Goal: Task Accomplishment & Management: Complete application form

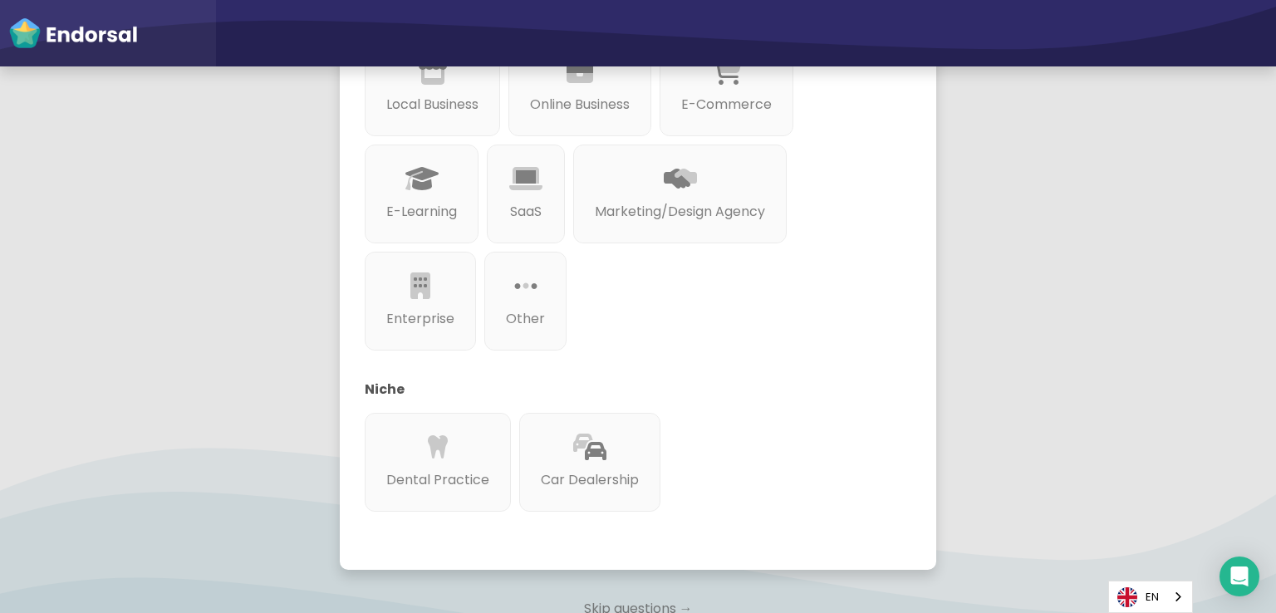
scroll to position [415, 0]
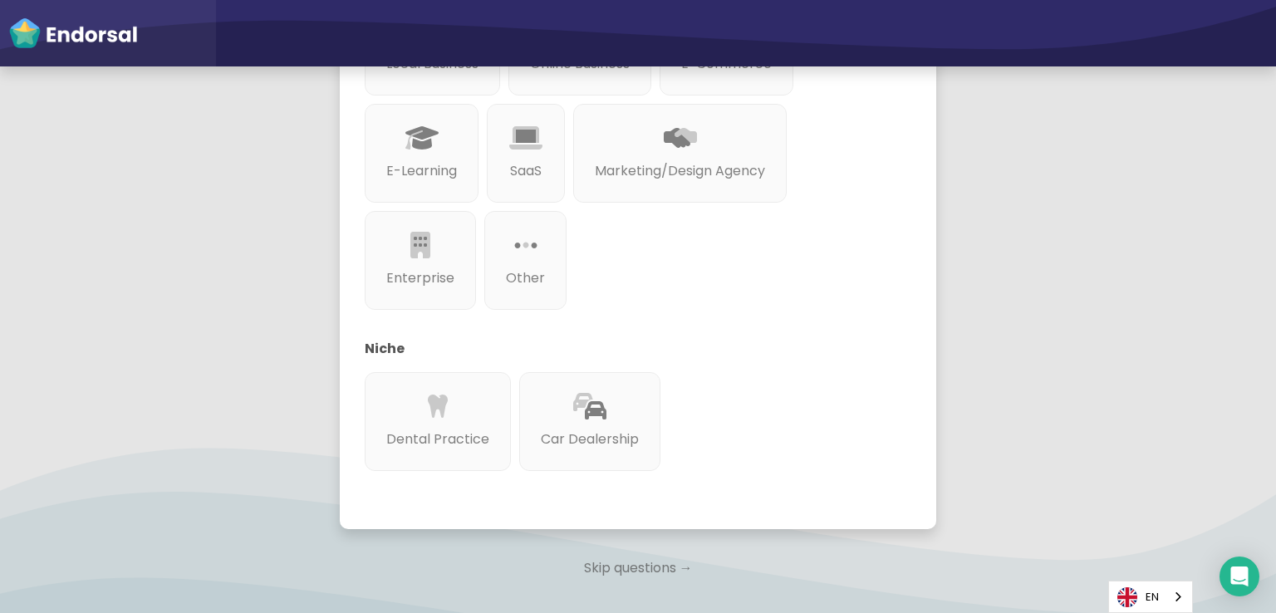
click at [624, 569] on p "Skip questions →" at bounding box center [638, 568] width 596 height 37
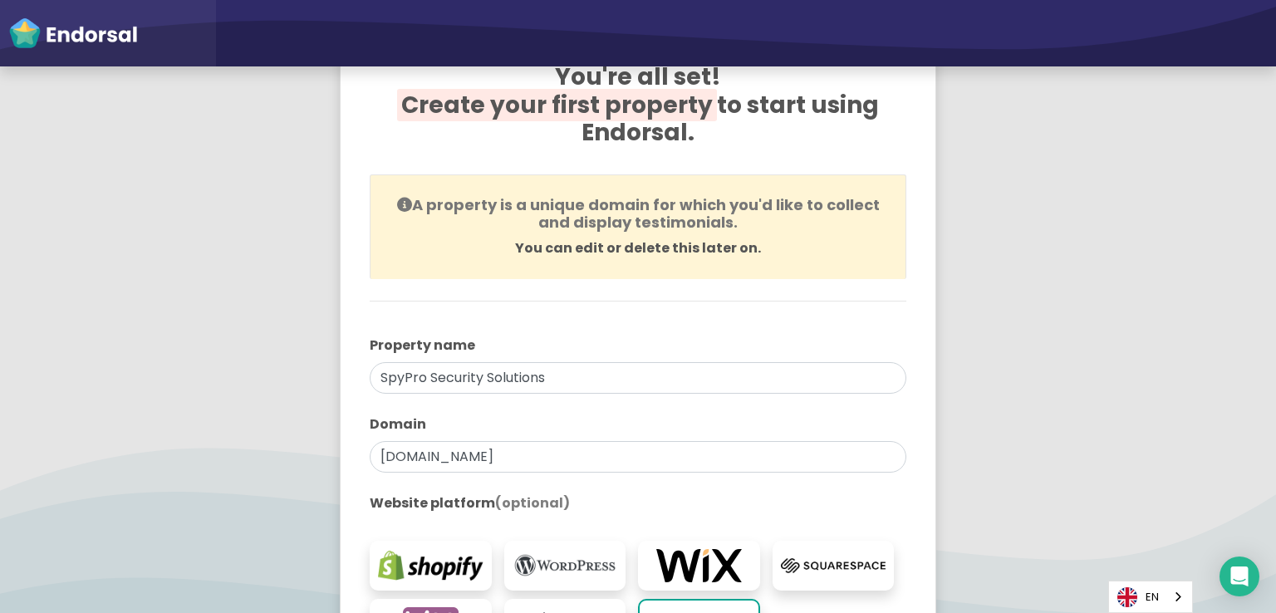
scroll to position [166, 0]
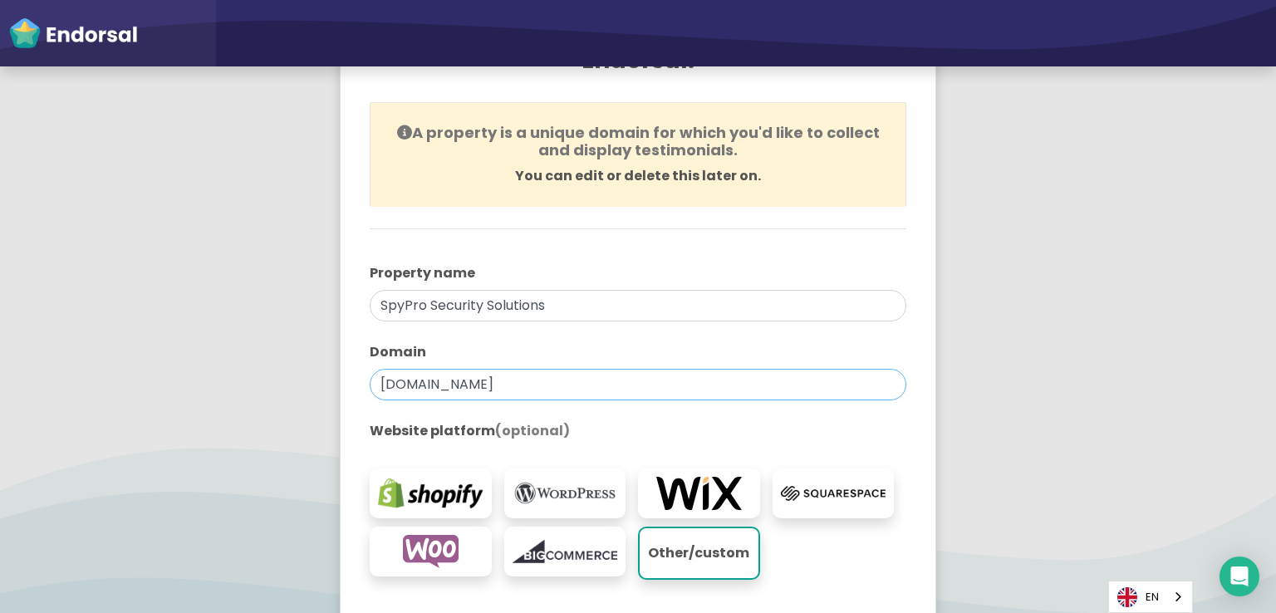
click at [586, 381] on input "[DOMAIN_NAME]" at bounding box center [638, 385] width 537 height 32
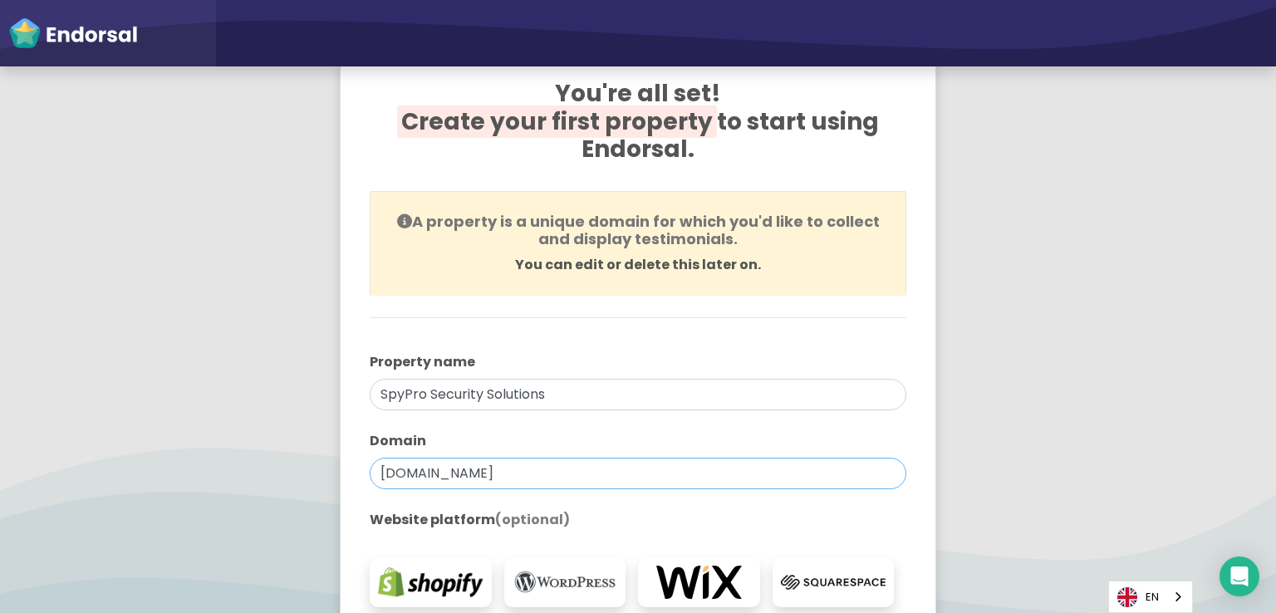
scroll to position [40, 0]
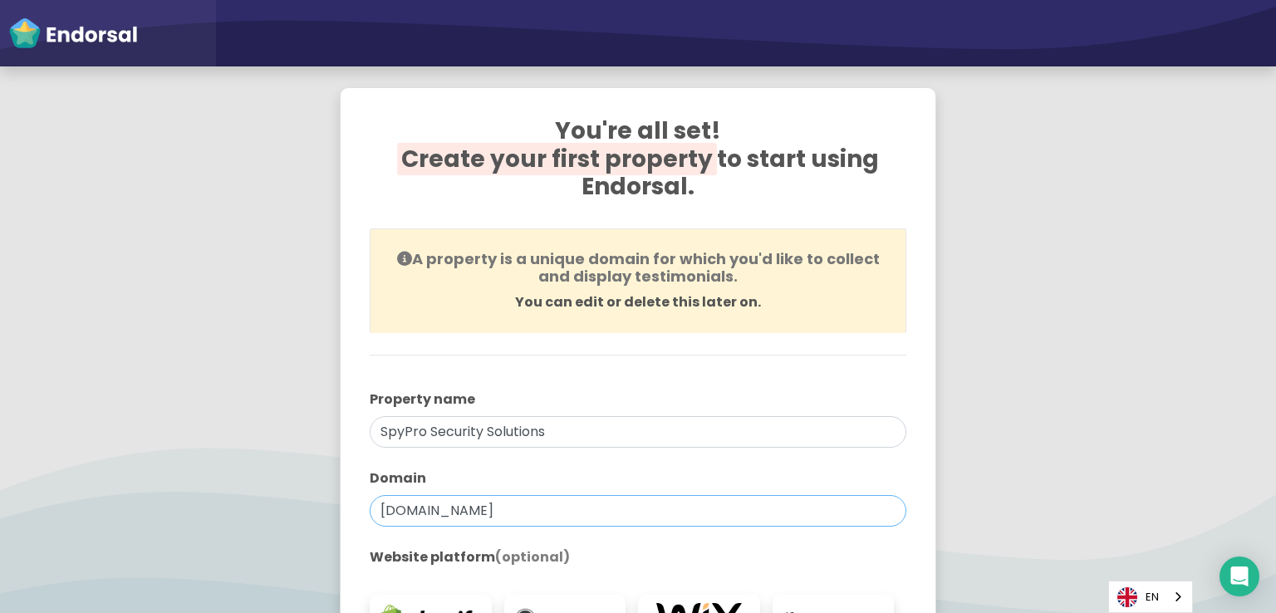
drag, startPoint x: 535, startPoint y: 508, endPoint x: 375, endPoint y: 515, distance: 159.6
click at [375, 515] on input "[DOMAIN_NAME]" at bounding box center [638, 511] width 537 height 32
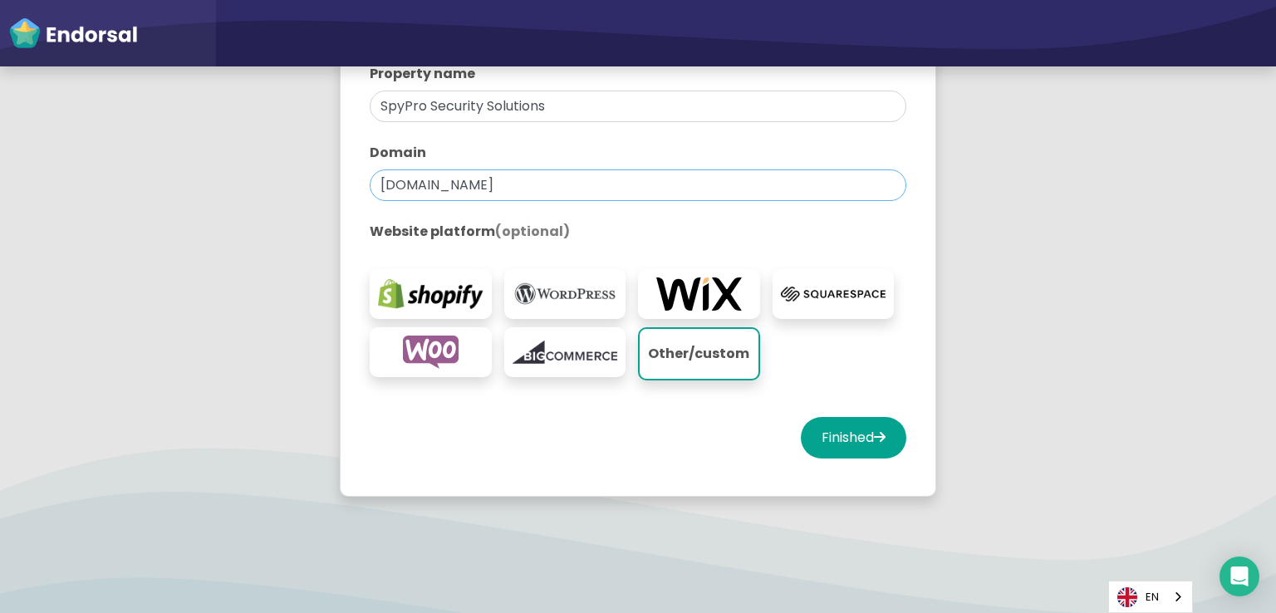
scroll to position [372, 0]
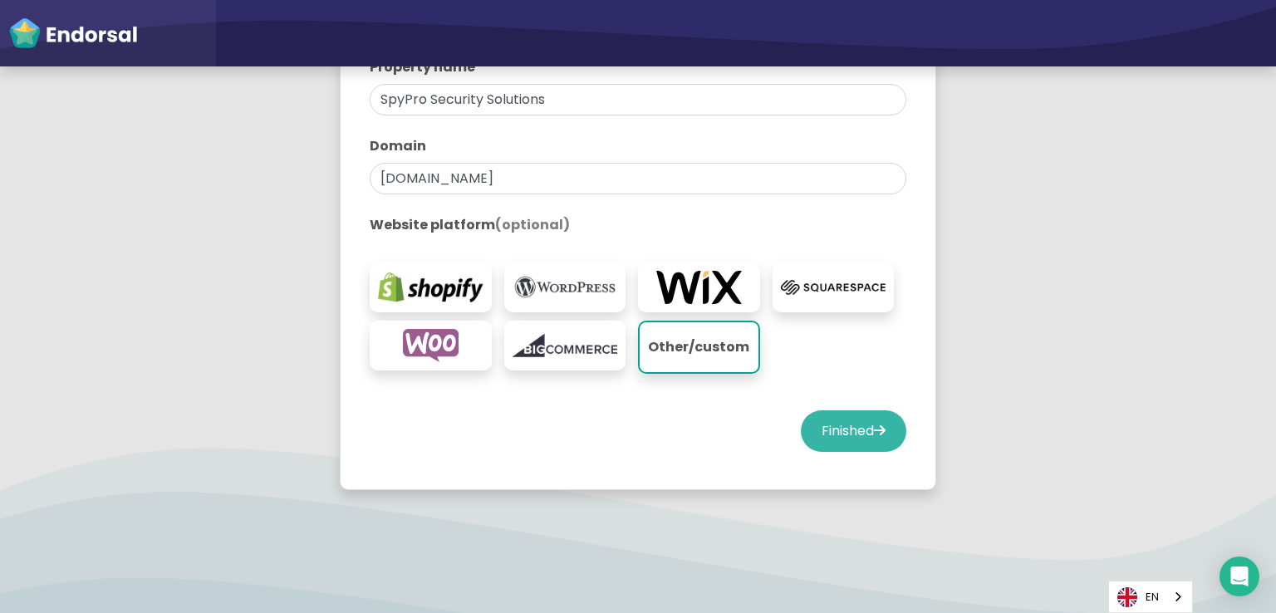
click at [839, 436] on button "Finished" at bounding box center [854, 431] width 106 height 42
select select "14"
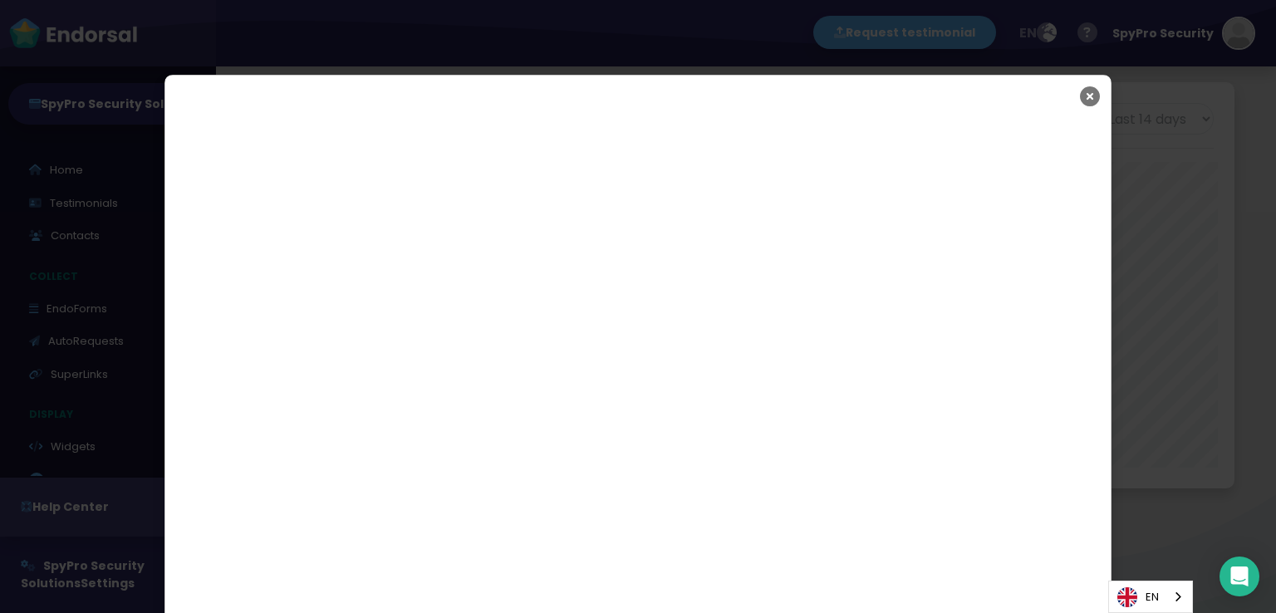
click at [1085, 104] on icon "Close" at bounding box center [1090, 97] width 20 height 42
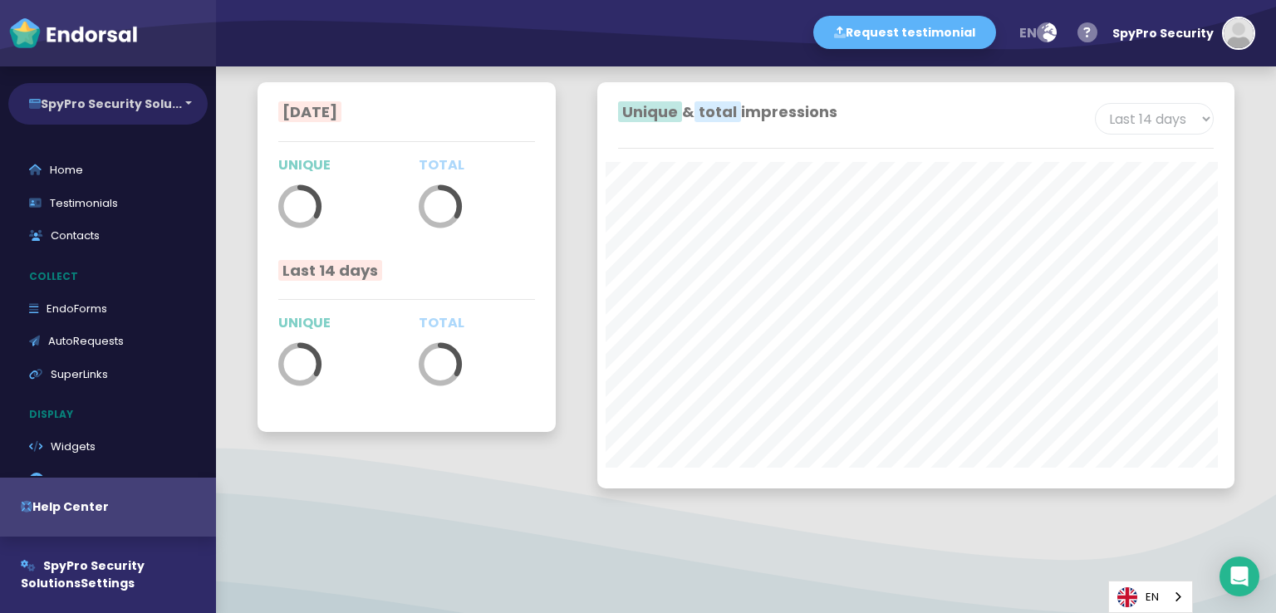
click at [152, 100] on button "SpyPro Security Solu..." at bounding box center [107, 104] width 199 height 42
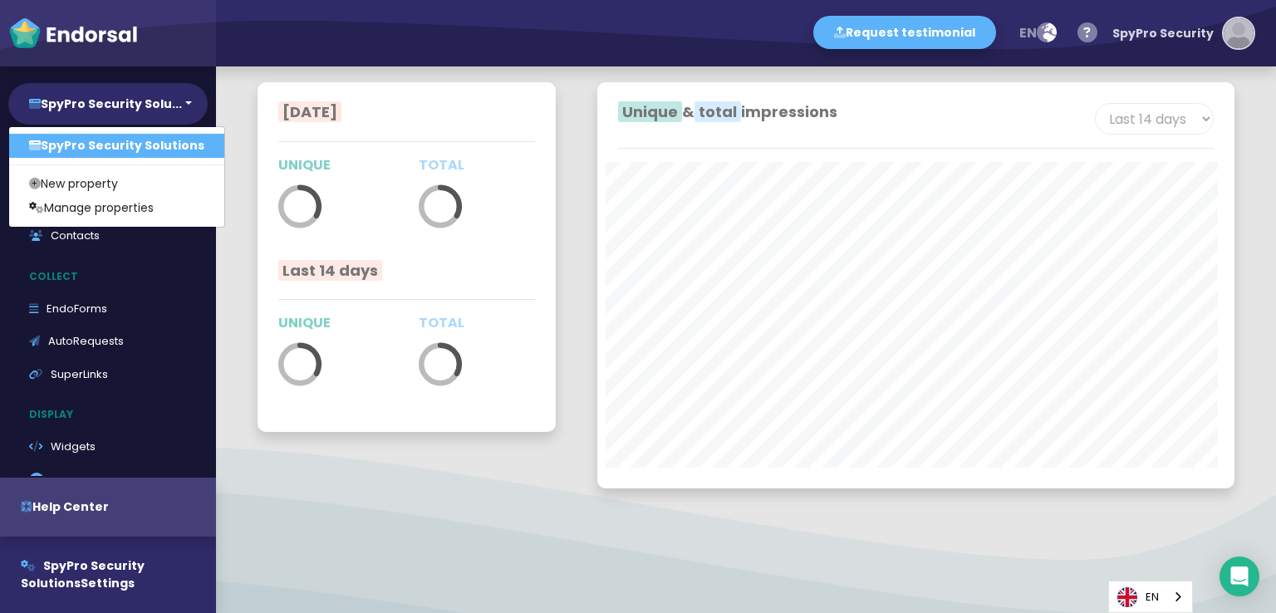
click at [1247, 33] on img "button" at bounding box center [1239, 33] width 30 height 30
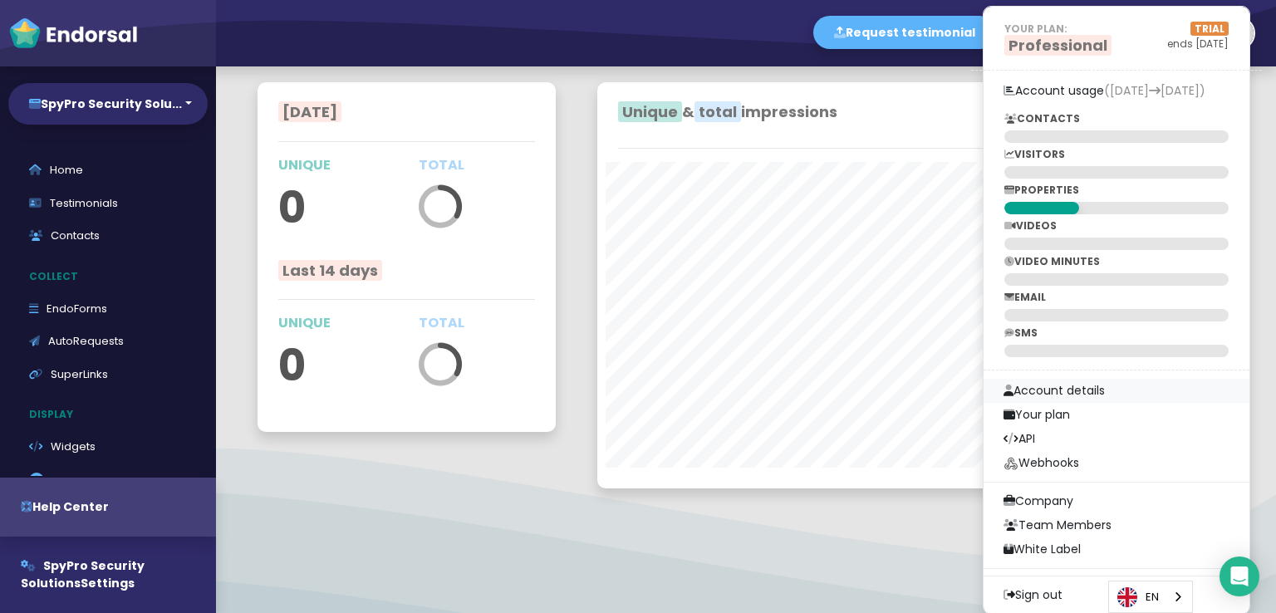
click at [1098, 387] on link "Account details" at bounding box center [1117, 391] width 266 height 24
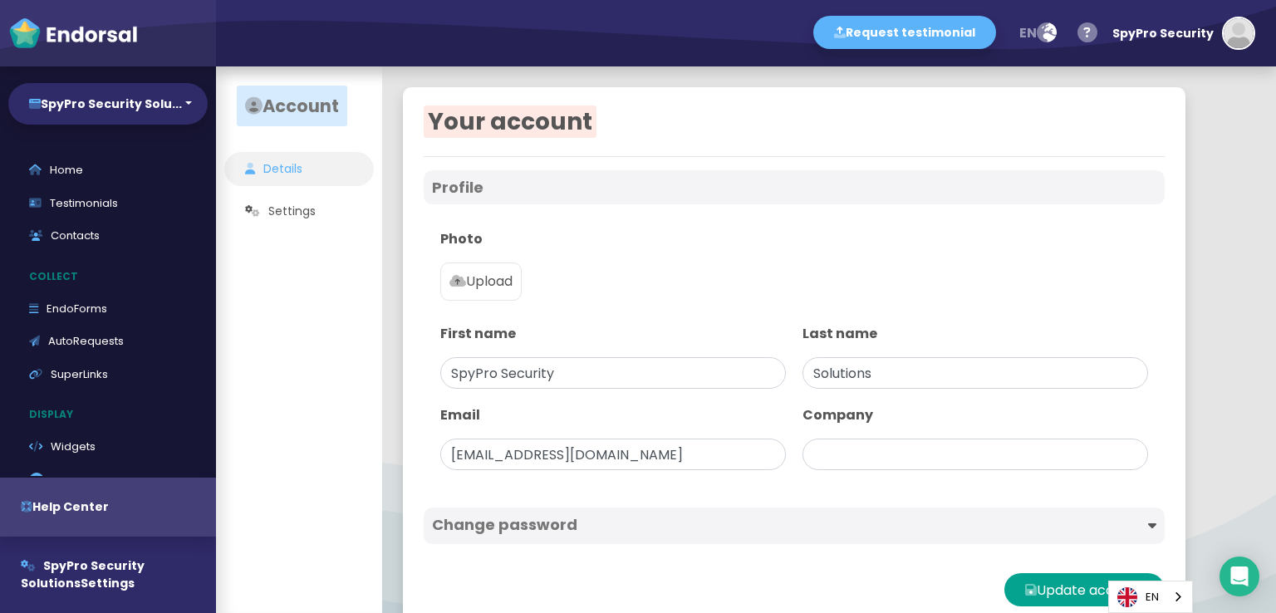
type input "SpyPro Security Solutions"
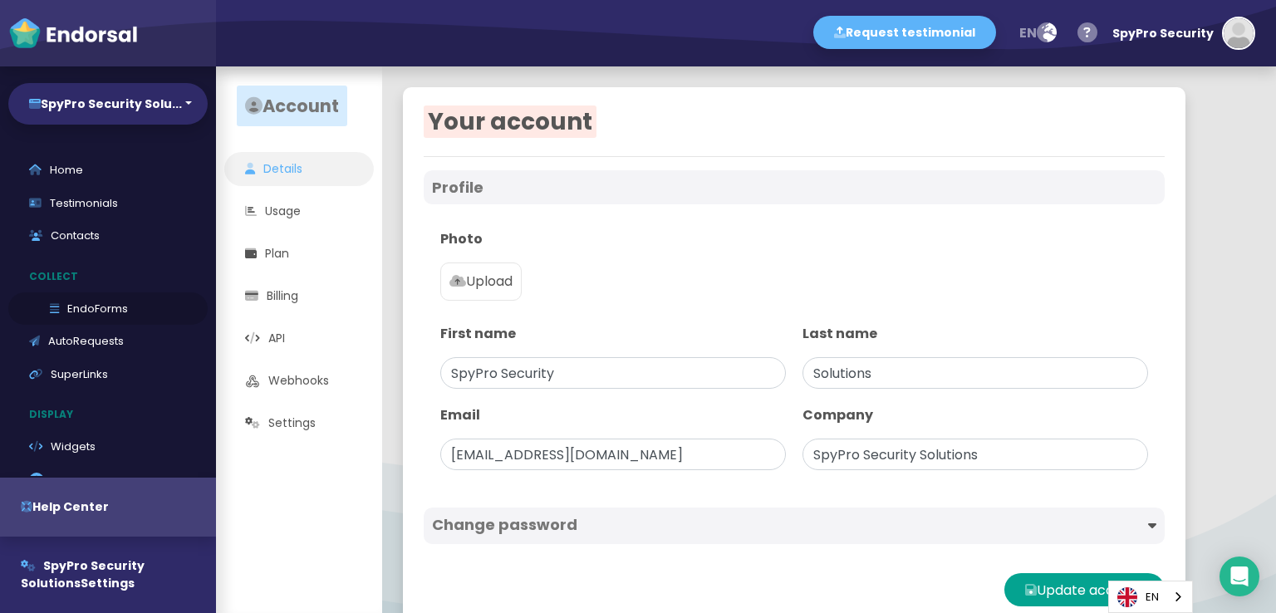
click at [75, 305] on link "EndoForms" at bounding box center [107, 308] width 199 height 33
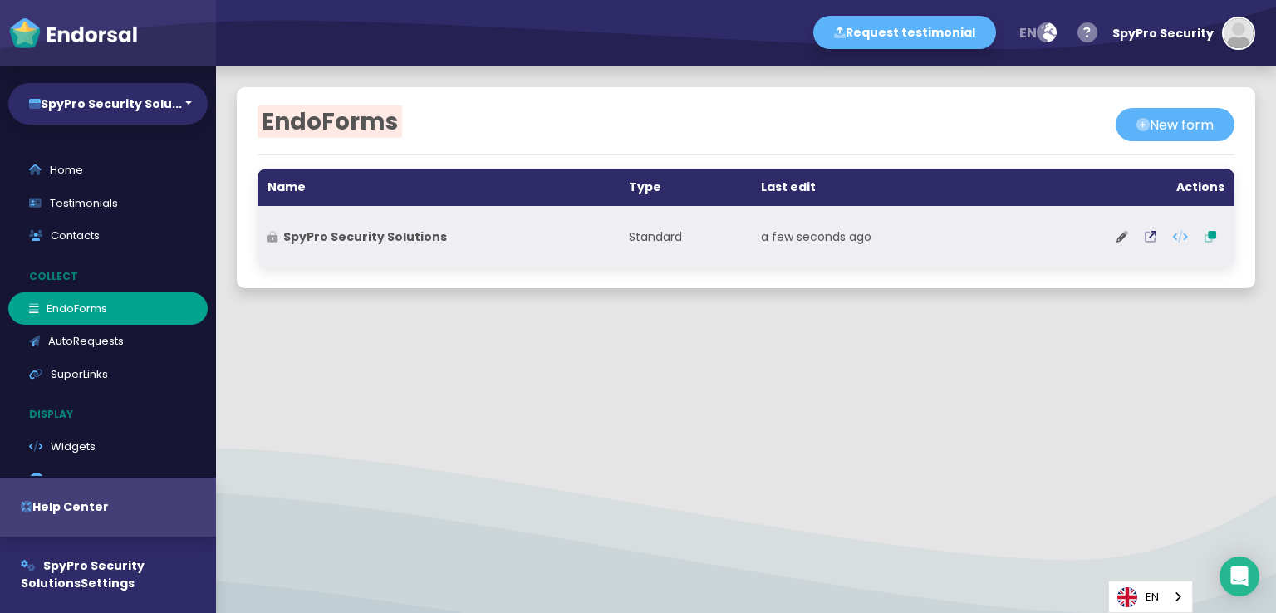
click at [409, 238] on strong "SpyPro Security Solutions" at bounding box center [365, 236] width 164 height 17
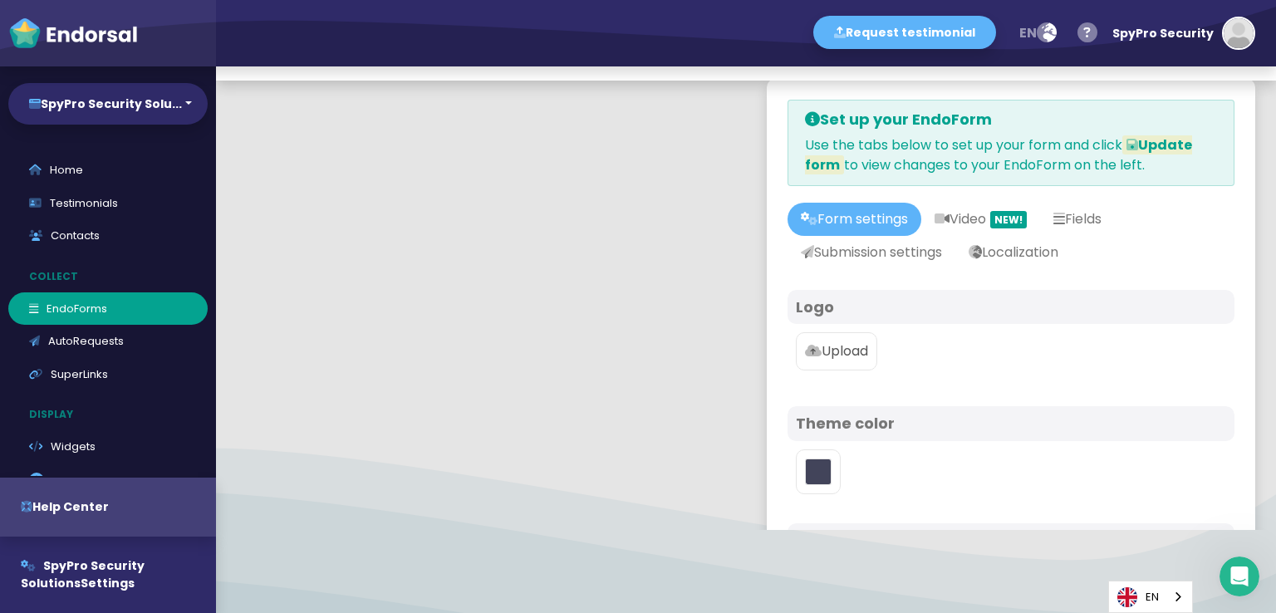
type input "#5DB3F9"
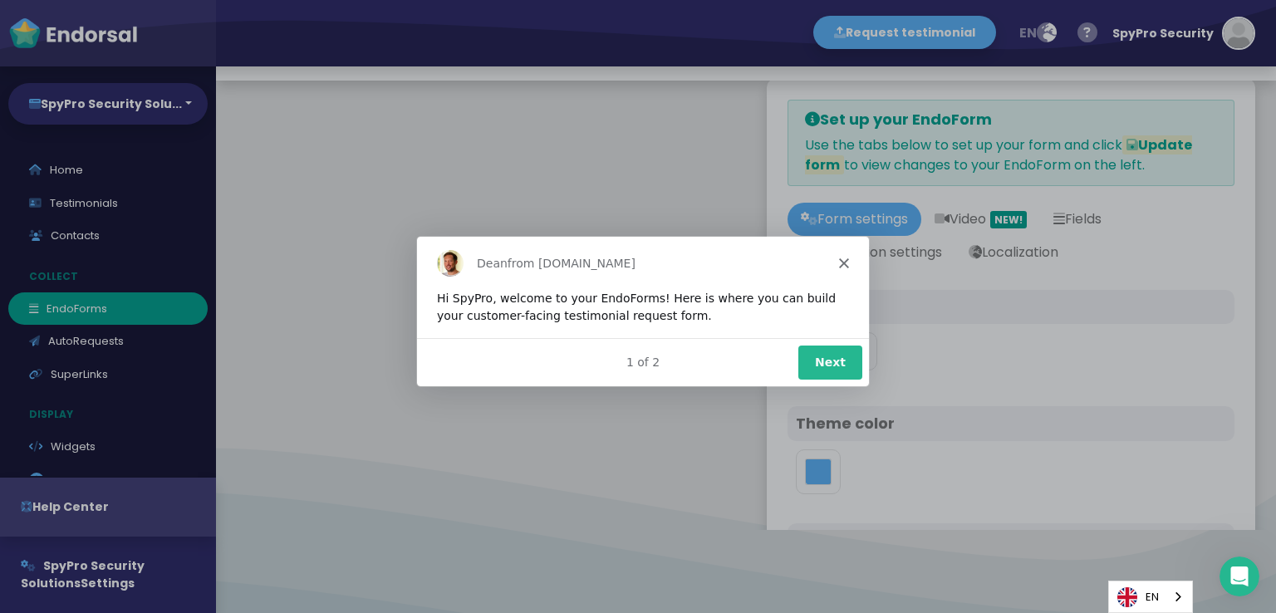
click at [827, 370] on button "Next" at bounding box center [830, 362] width 64 height 34
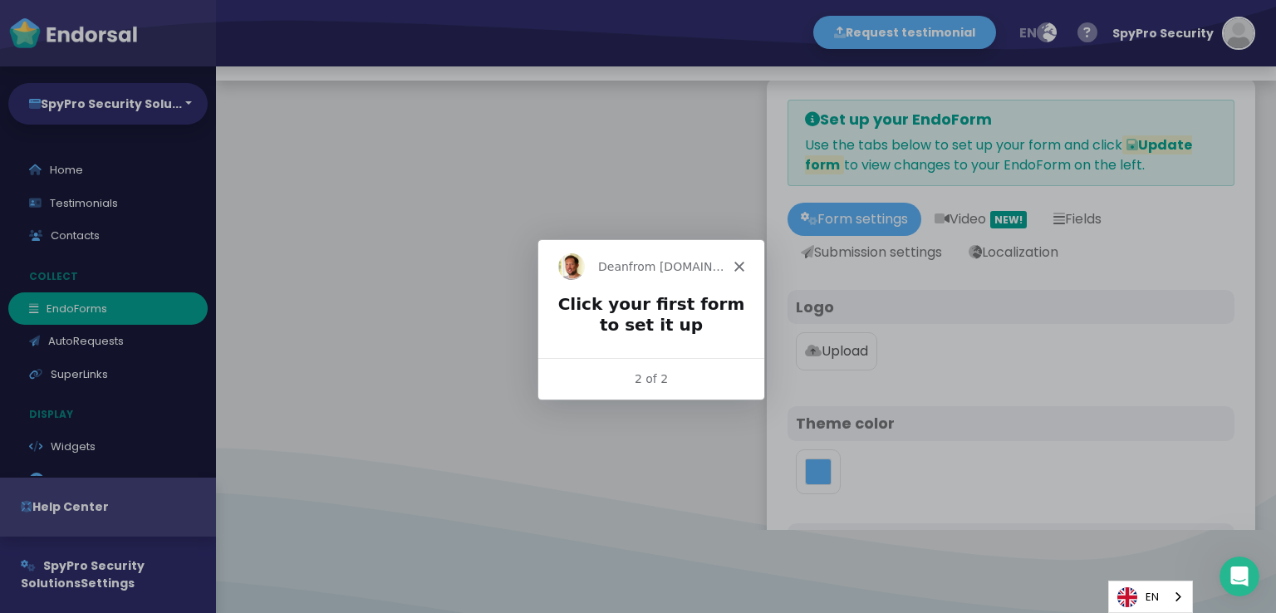
click at [734, 261] on icon "Close" at bounding box center [739, 265] width 10 height 10
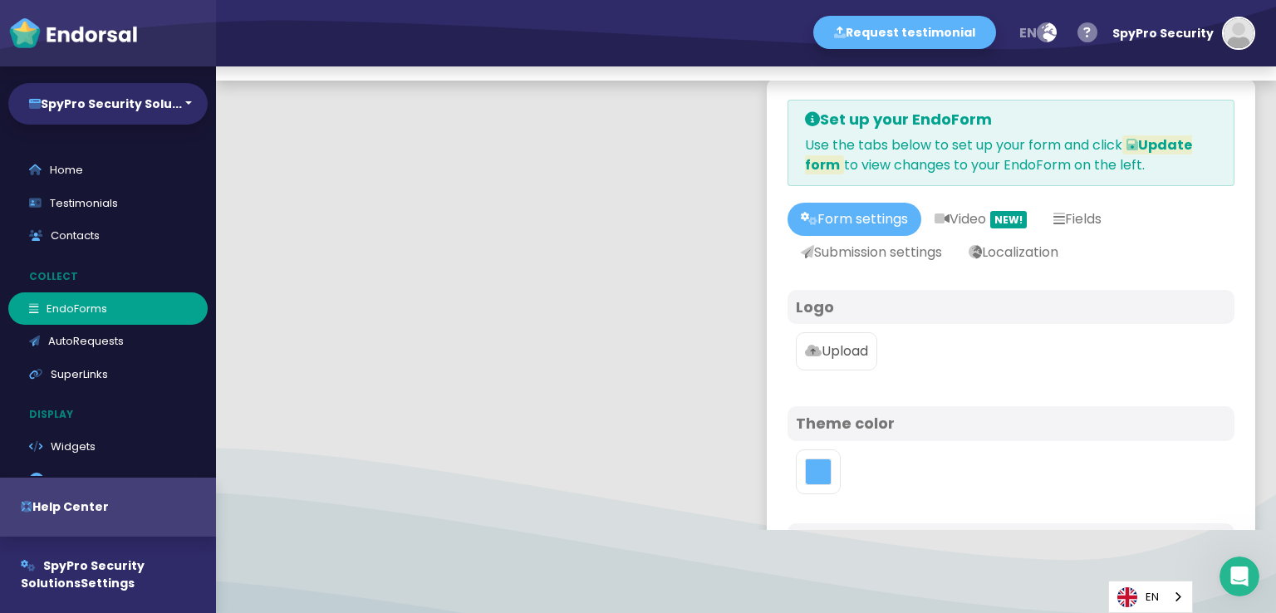
click at [846, 351] on p "Upload" at bounding box center [836, 351] width 63 height 20
click at [0, 0] on input "Upload" at bounding box center [0, 0] width 0 height 0
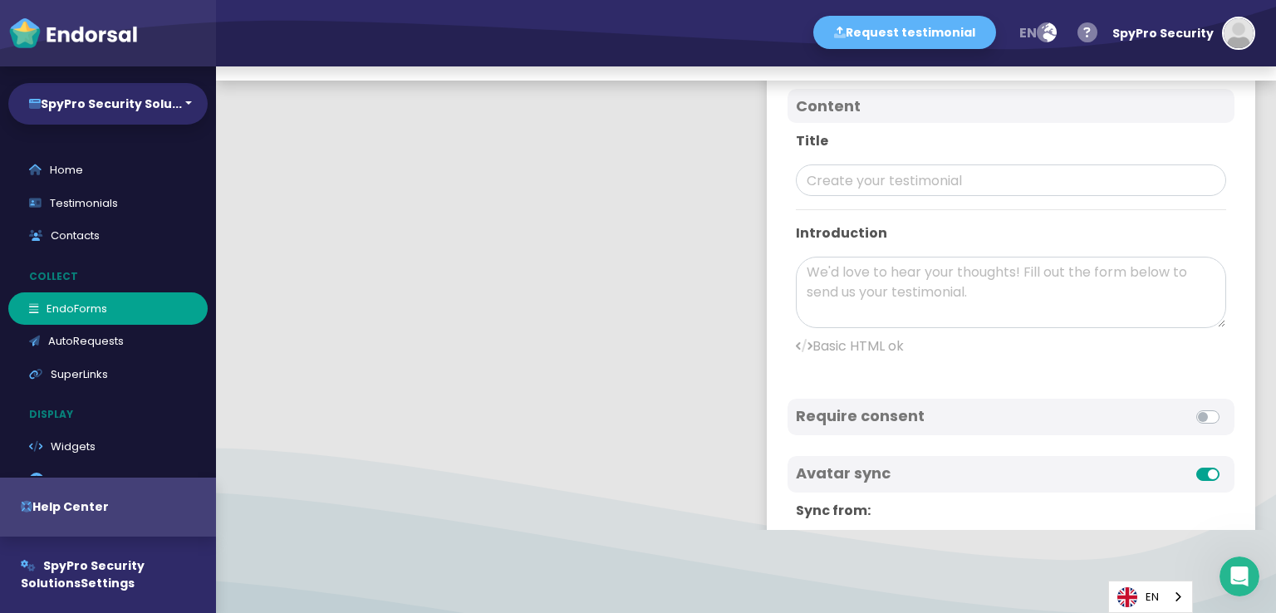
scroll to position [582, 0]
click at [879, 177] on input "text" at bounding box center [1011, 180] width 430 height 32
paste input "SpyPro Security Solutions"
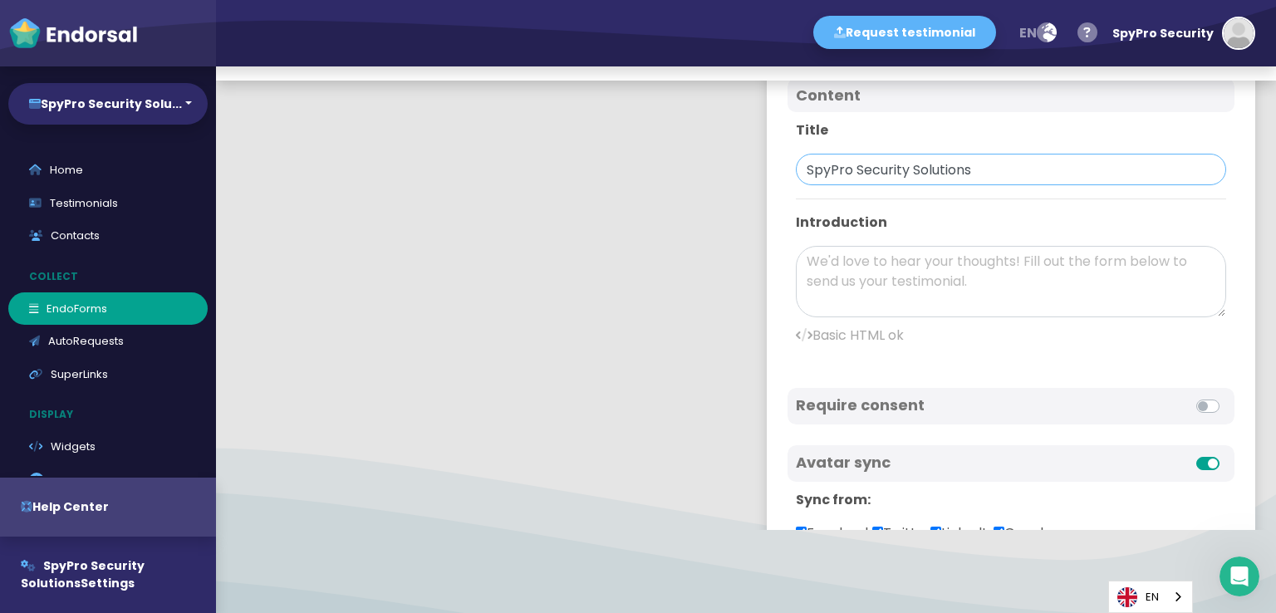
scroll to position [591, 0]
type input "SpyPro Security Solutions"
click at [833, 263] on textarea at bounding box center [1011, 281] width 430 height 71
paste textarea "SpyPro Security Solutions sells the best spy cameras in [GEOGRAPHIC_DATA] for b…"
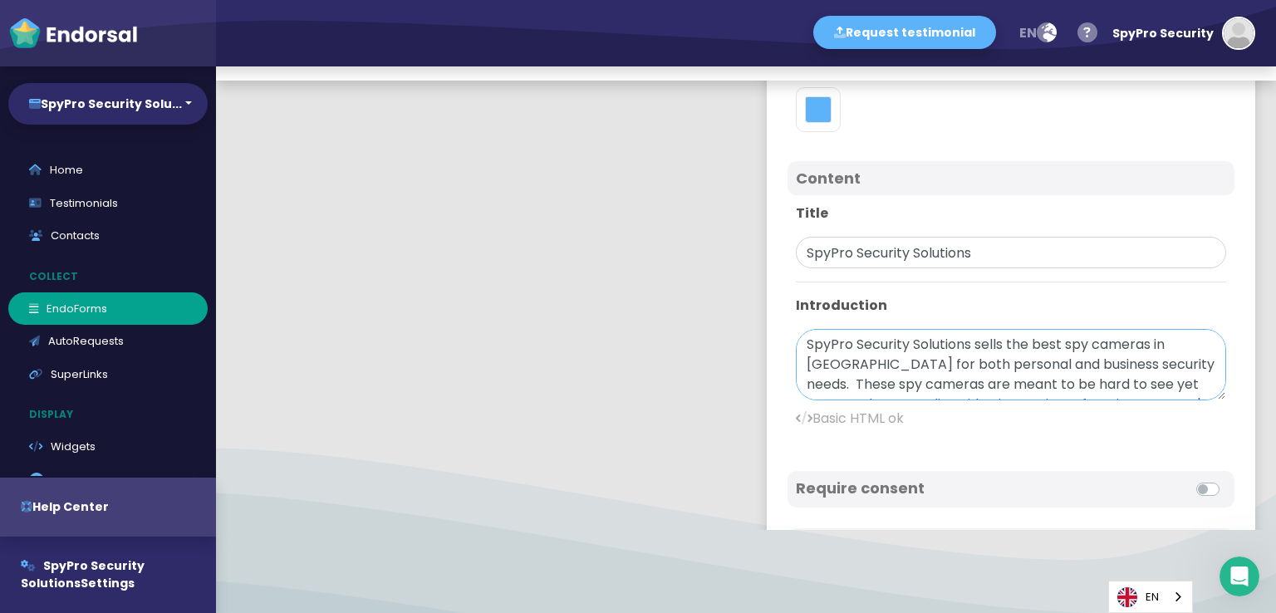
scroll to position [425, 0]
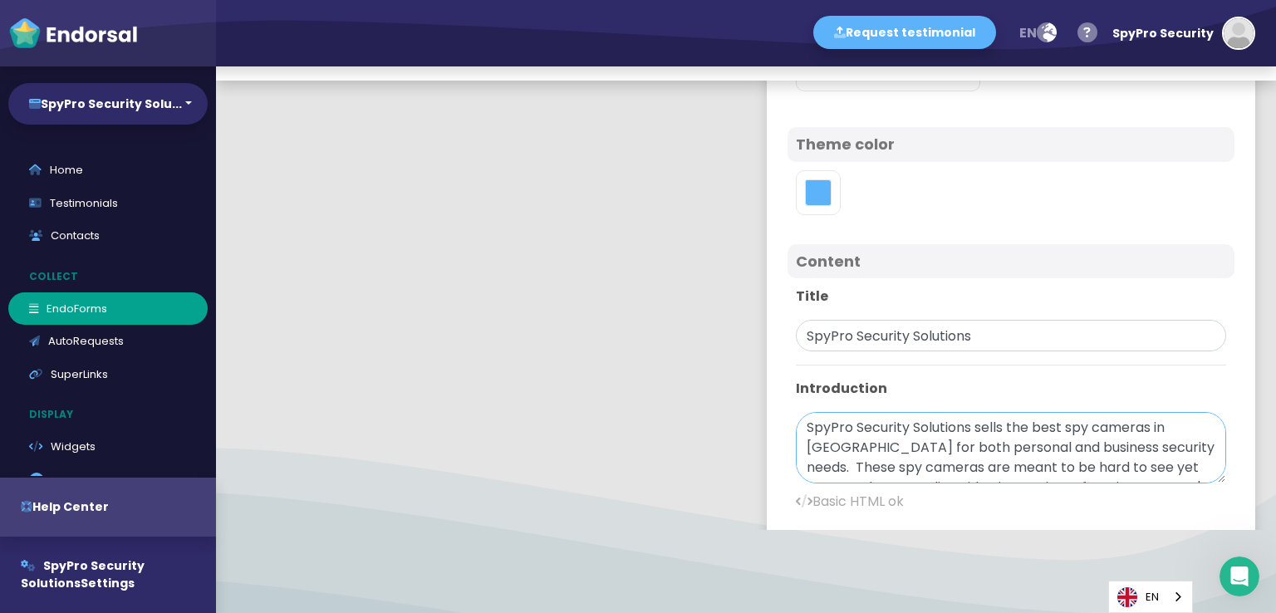
drag, startPoint x: 1053, startPoint y: 422, endPoint x: 863, endPoint y: 453, distance: 192.7
click at [863, 453] on textarea "SpyPro Security Solutions sells the best spy cameras in [GEOGRAPHIC_DATA] for b…" at bounding box center [1011, 447] width 430 height 71
paste textarea "m"
drag, startPoint x: 1049, startPoint y: 422, endPoint x: 1071, endPoint y: 452, distance: 36.9
click at [1050, 431] on textarea "SpyPro Security Solutions sells the best spy cameras melbourne for both persona…" at bounding box center [1011, 447] width 430 height 71
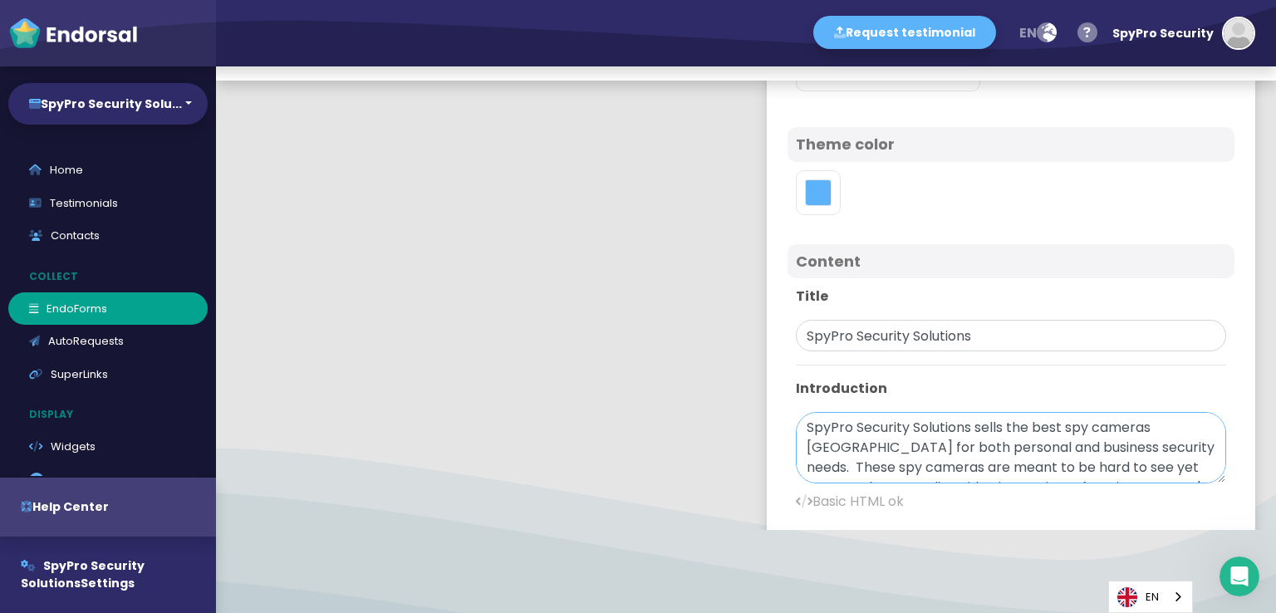
click at [1057, 429] on textarea "SpyPro Security Solutions sells the best spy cameras melbourne for both persona…" at bounding box center [1011, 447] width 430 height 71
click at [1051, 426] on textarea "SpyPro Security Solutions sells the best spy cameras melbourne for both persona…" at bounding box center [1011, 447] width 430 height 71
click at [928, 446] on textarea "SpyPro Security Solutions sells the best <b><a href="" >spy cameras melbourne f…" at bounding box center [1011, 447] width 430 height 71
click at [1135, 421] on textarea "SpyPro Security Solutions sells the best <b><a href="" >spy cameras melbourne</…" at bounding box center [1011, 447] width 430 height 71
click at [1136, 424] on textarea "SpyPro Security Solutions sells the best <b><a href="" >spy cameras melbourne</…" at bounding box center [1011, 447] width 430 height 71
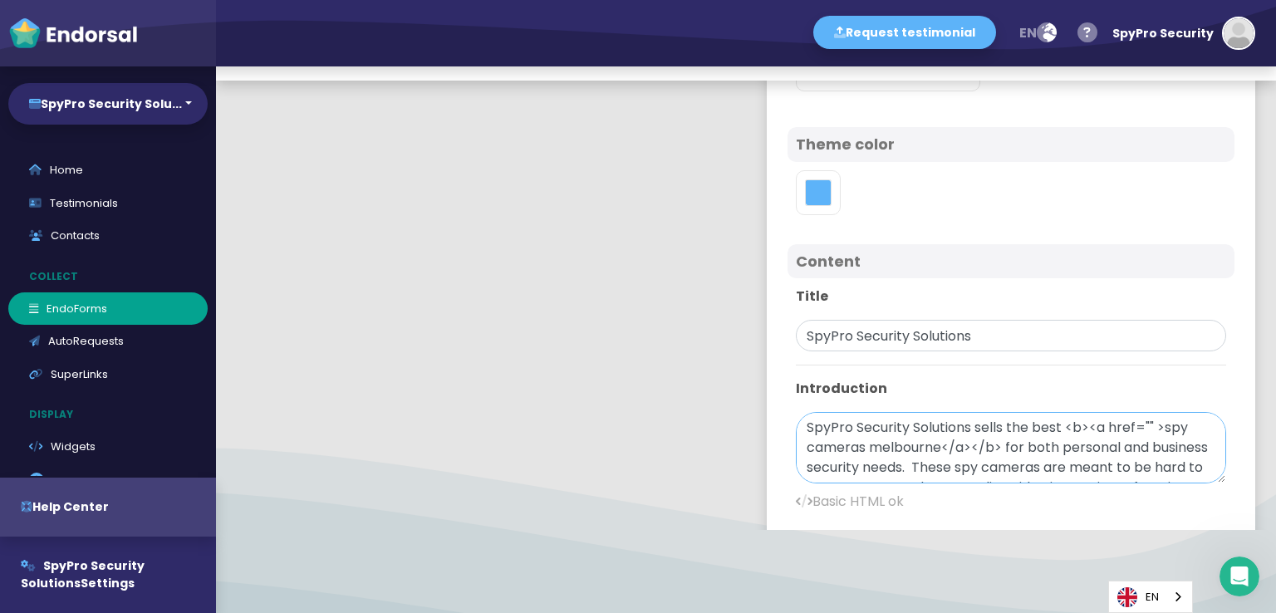
paste textarea "[URL][DOMAIN_NAME]"
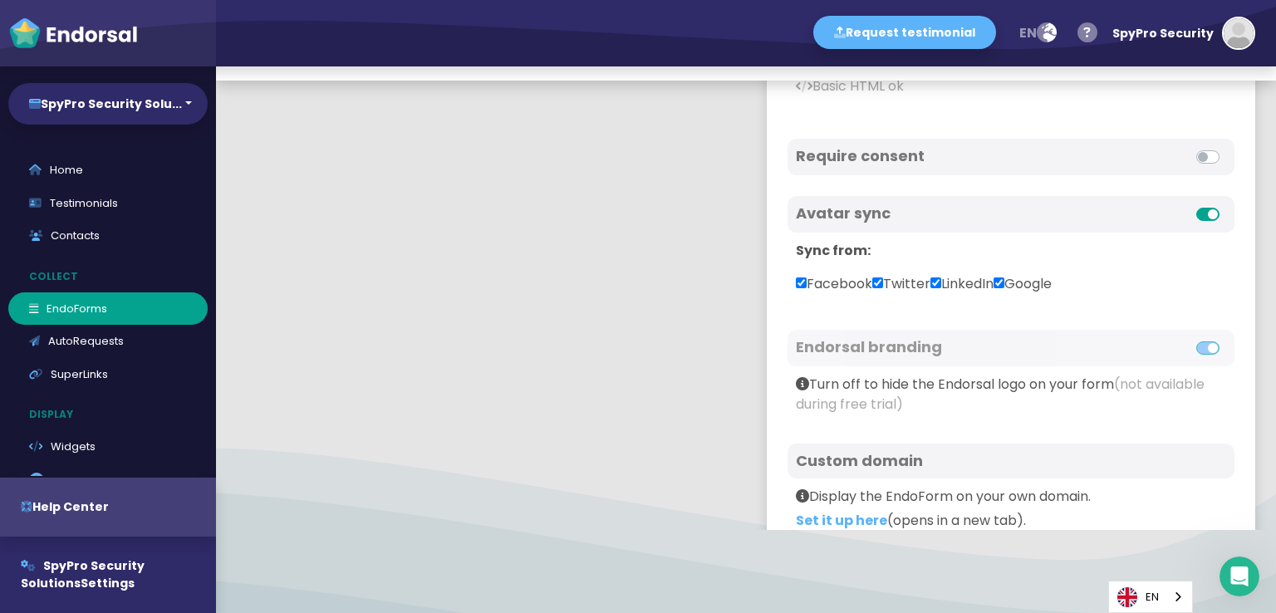
scroll to position [924, 0]
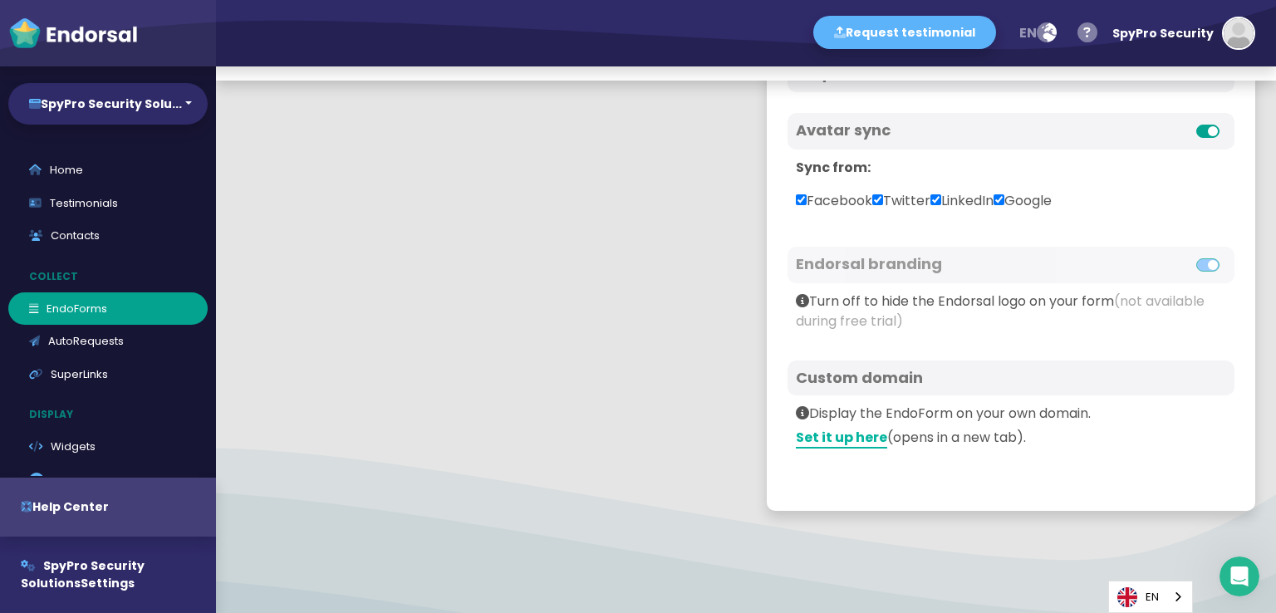
type textarea "SpyPro Security Solutions sells the best <b><a href="https://www.spypro.com.au/…"
click at [821, 439] on link "Set it up here" at bounding box center [841, 438] width 91 height 21
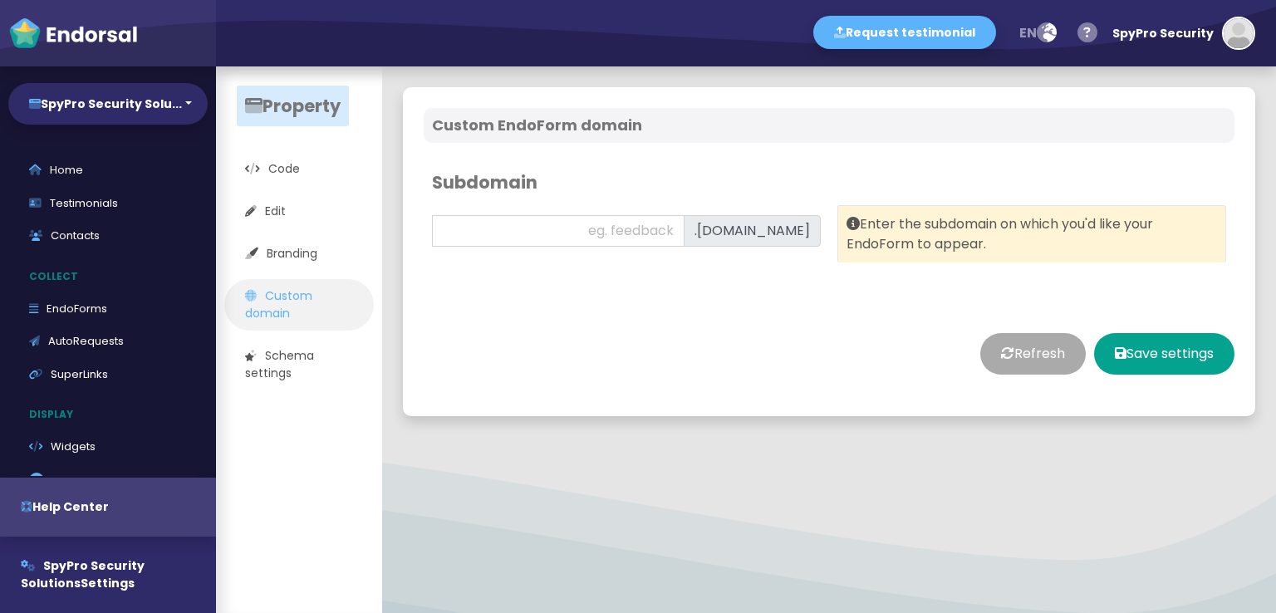
click at [1001, 361] on button "Refresh" at bounding box center [1033, 354] width 106 height 42
click at [989, 355] on button "Refresh" at bounding box center [1033, 354] width 106 height 42
click at [577, 227] on input "text" at bounding box center [558, 231] width 253 height 32
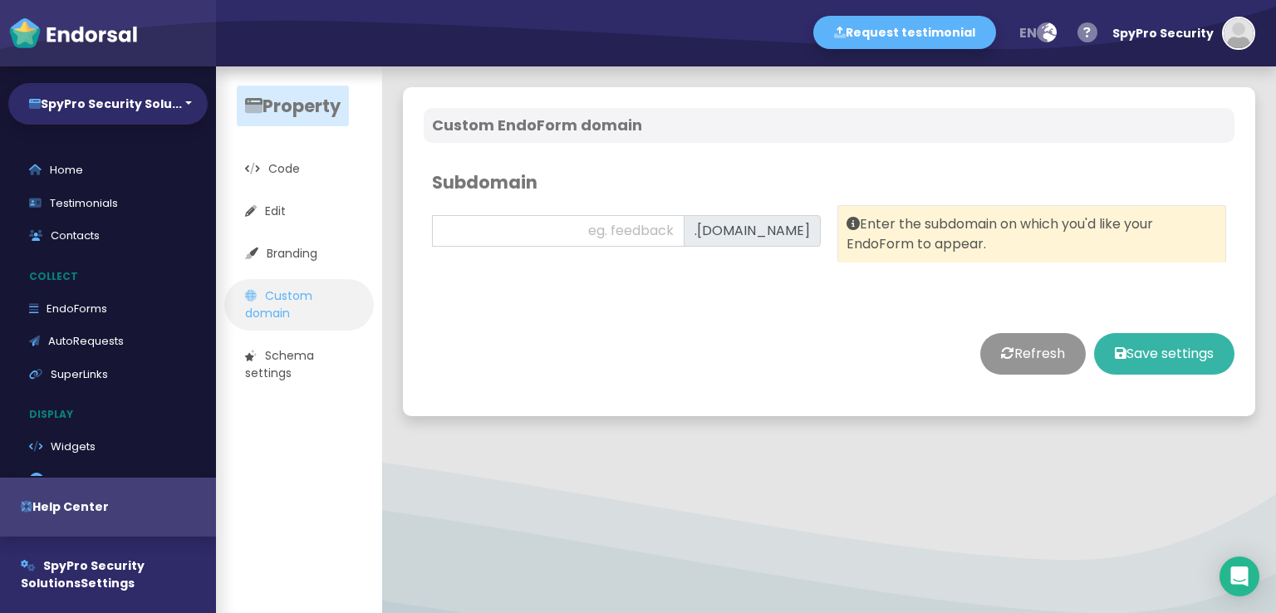
click at [1099, 353] on button "Save settings" at bounding box center [1164, 354] width 140 height 42
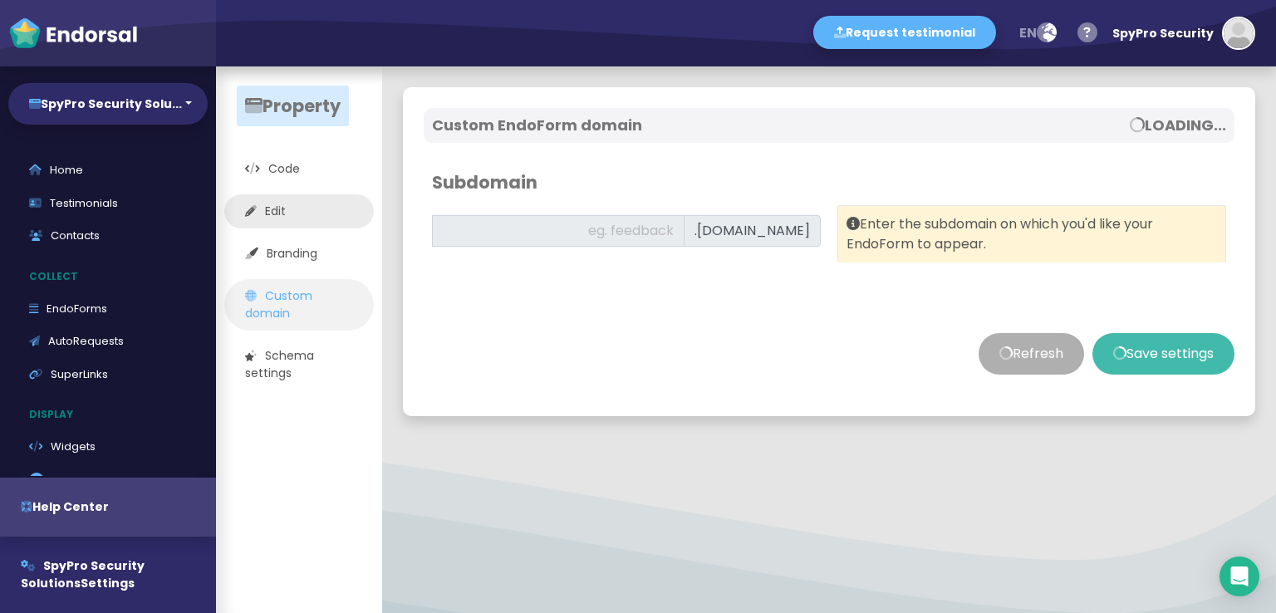
click at [278, 209] on link "Edit" at bounding box center [299, 211] width 150 height 34
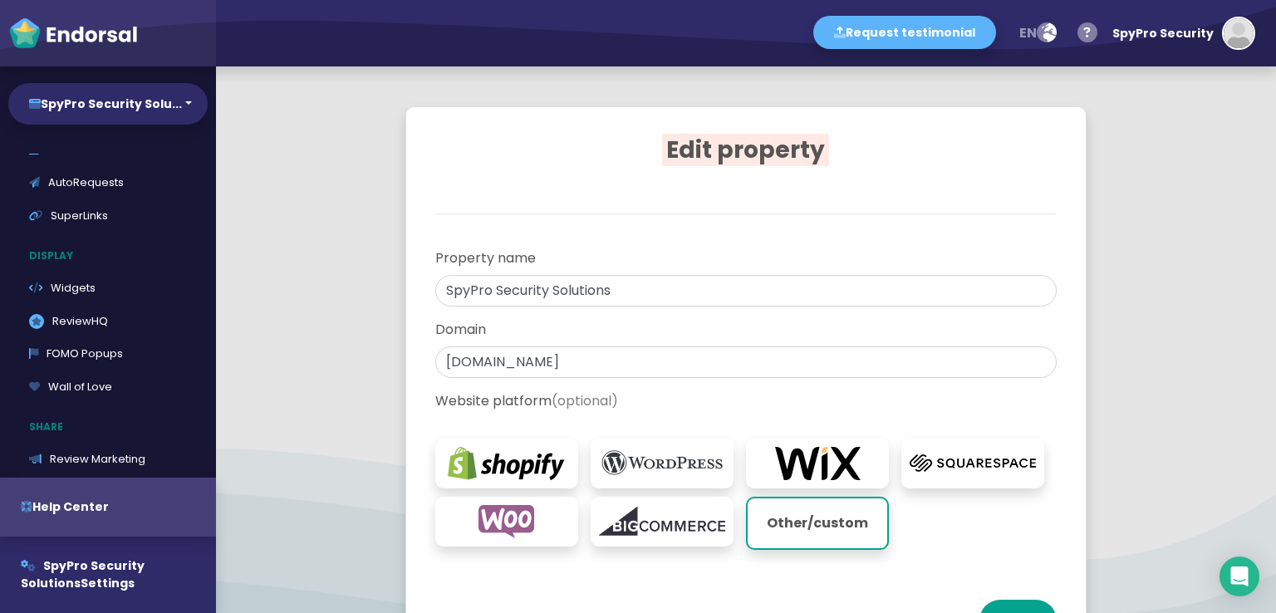
scroll to position [166, 0]
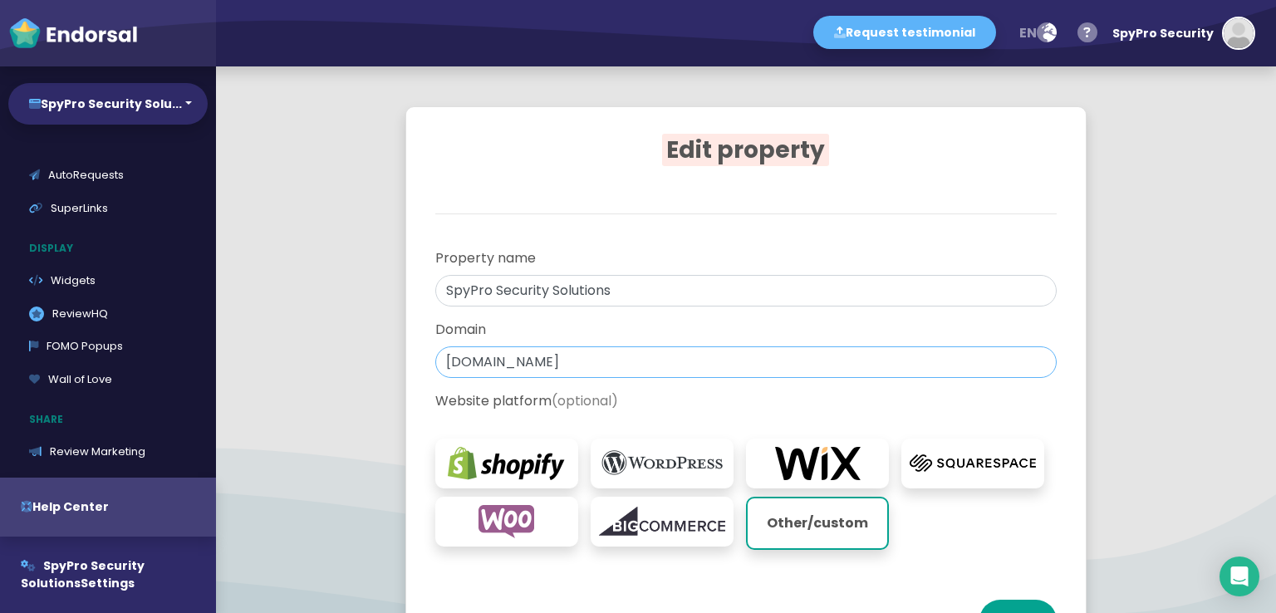
drag, startPoint x: 598, startPoint y: 358, endPoint x: 439, endPoint y: 360, distance: 159.5
click at [439, 360] on input "spyprosecuritysolutions.com" at bounding box center [746, 362] width 622 height 32
paste input "Spypro"
click at [453, 360] on input "Spypro.com" at bounding box center [746, 362] width 622 height 32
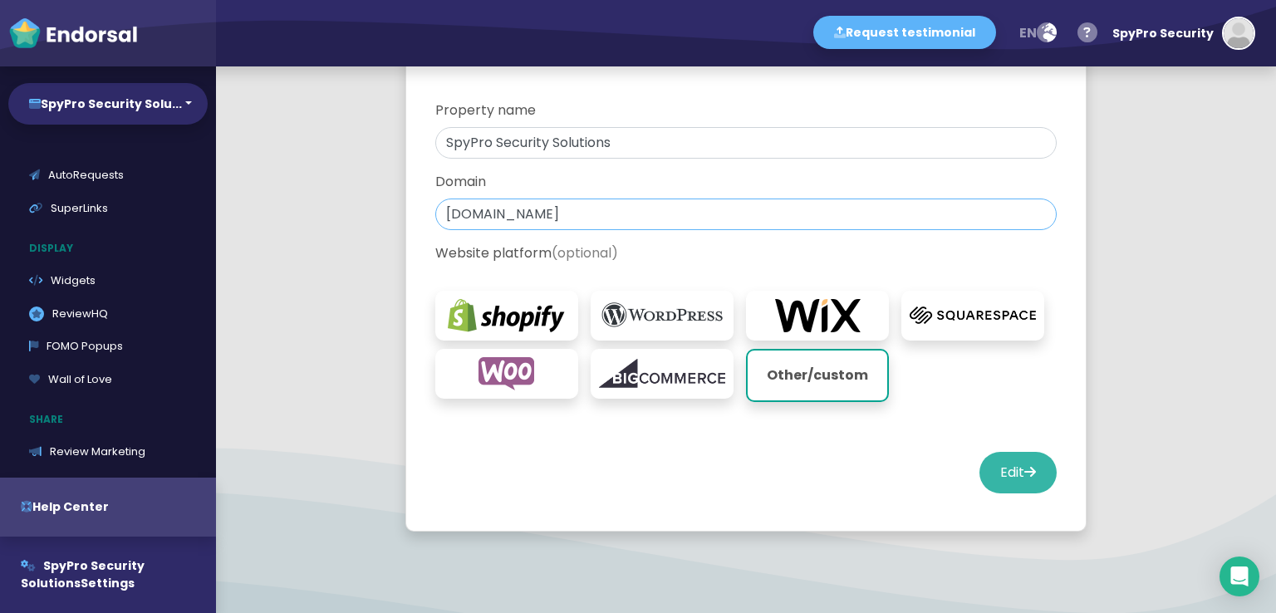
type input "spypro.com"
click at [1024, 473] on icon at bounding box center [1030, 471] width 12 height 13
select select "14"
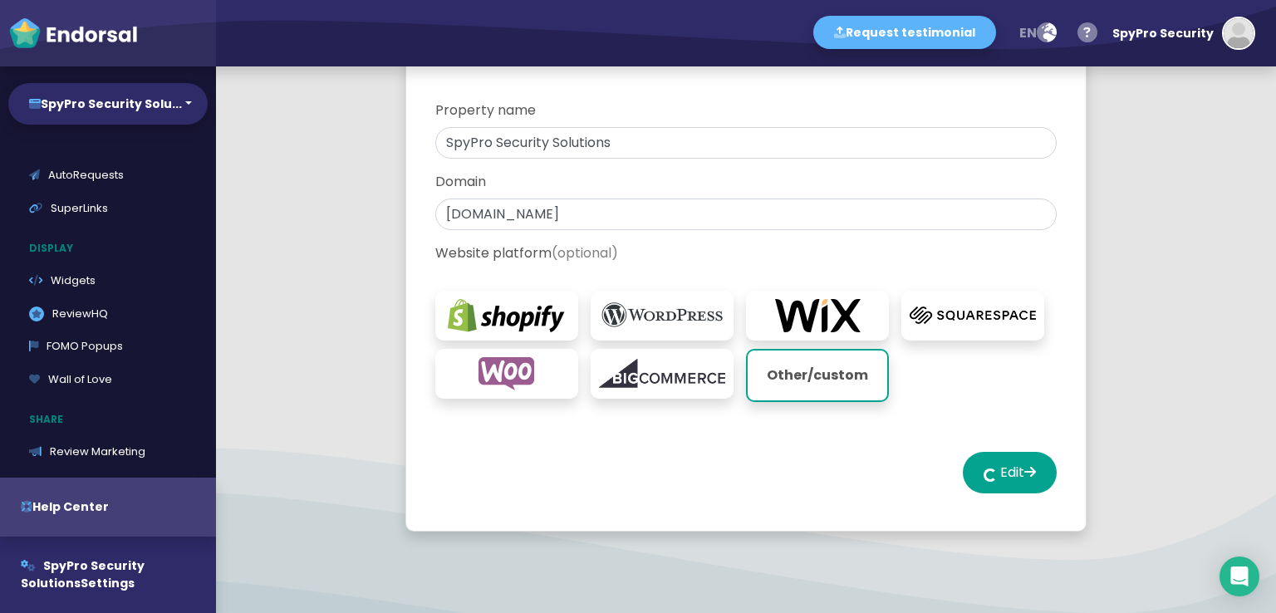
select select "14"
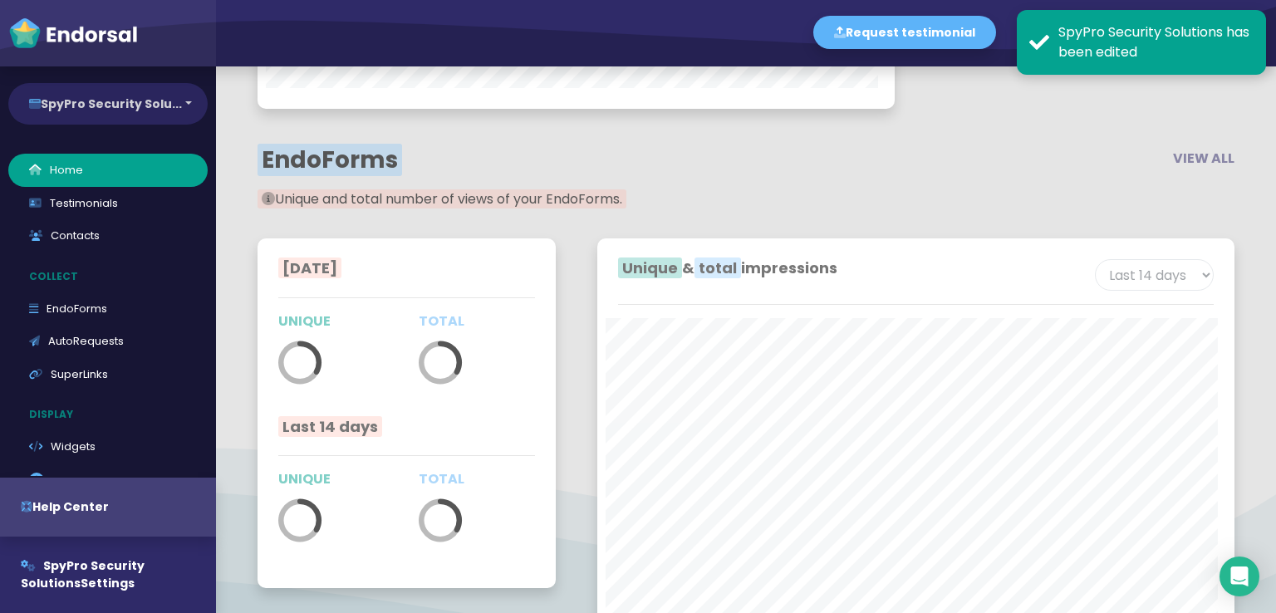
click at [105, 91] on button "SpyPro Security Solu..." at bounding box center [107, 104] width 199 height 42
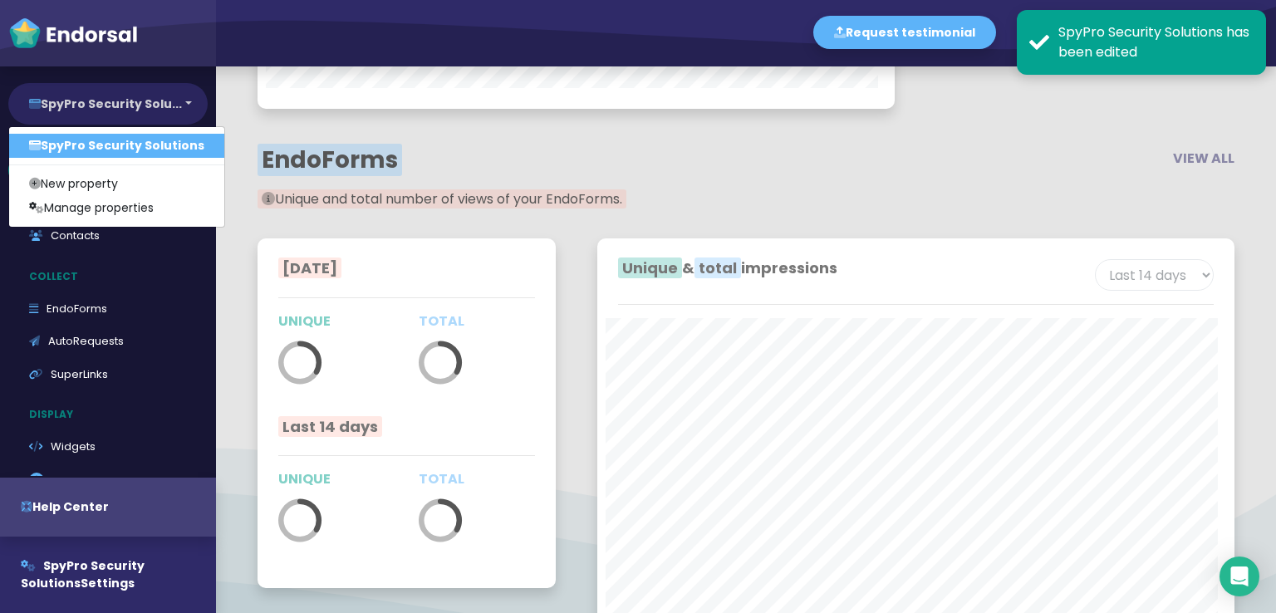
scroll to position [2638, 0]
click at [110, 135] on link "SpyPro Security Solutions" at bounding box center [116, 146] width 215 height 24
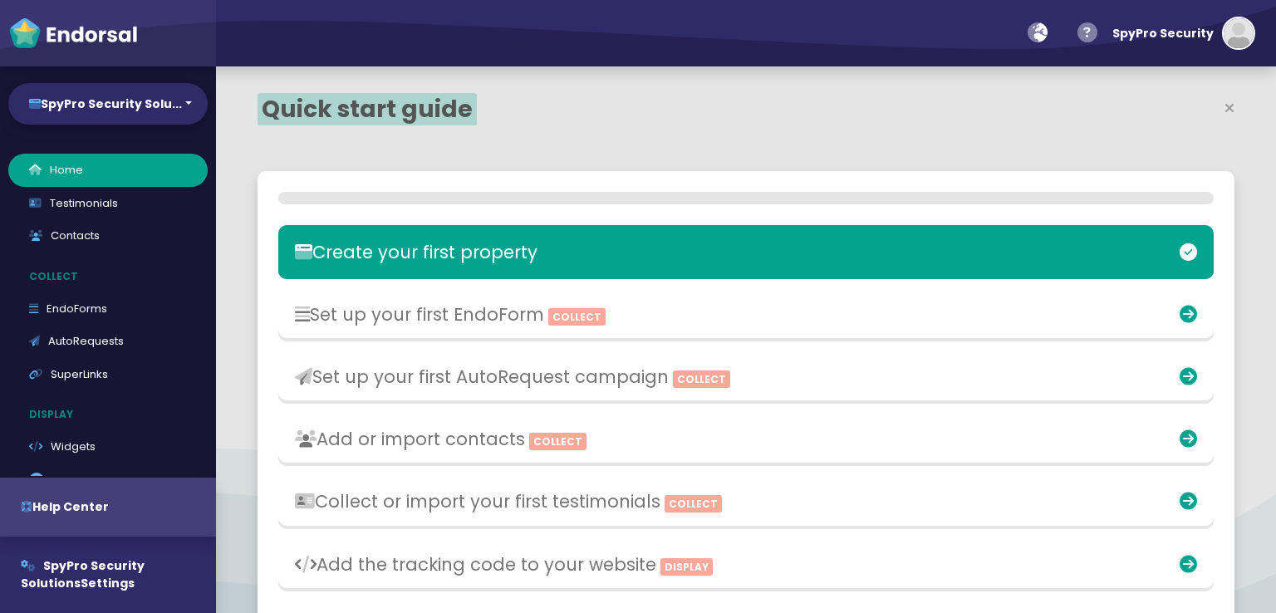
select select "14"
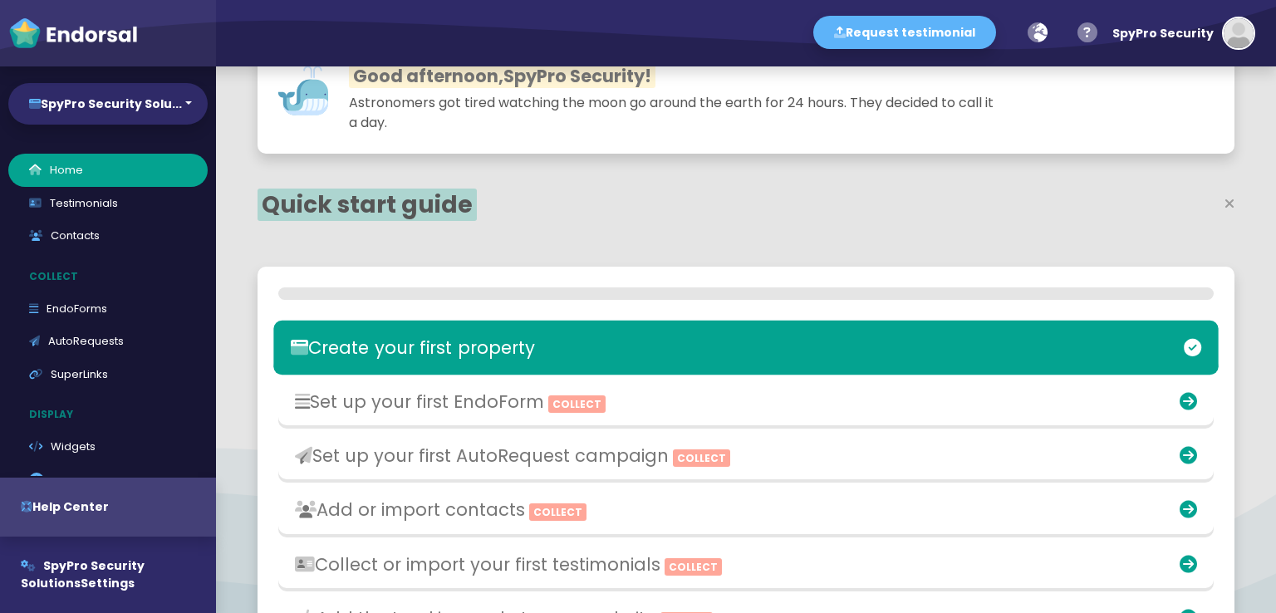
scroll to position [83, 0]
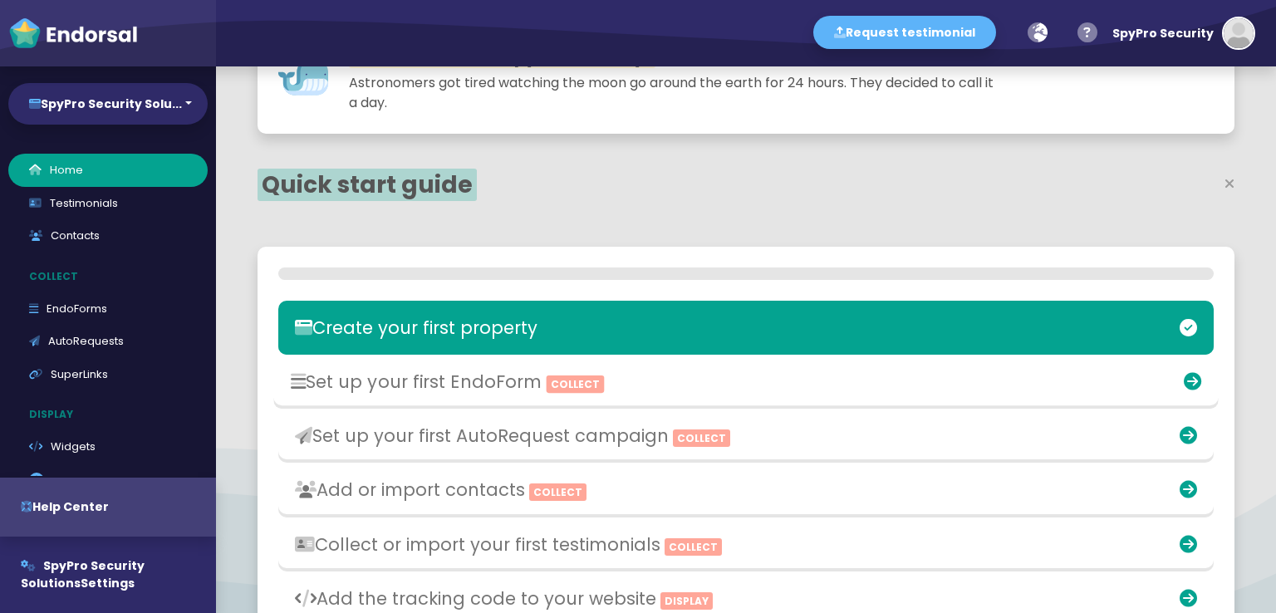
click at [459, 386] on h3 "Set up your first EndoForm Collect" at bounding box center [592, 381] width 602 height 21
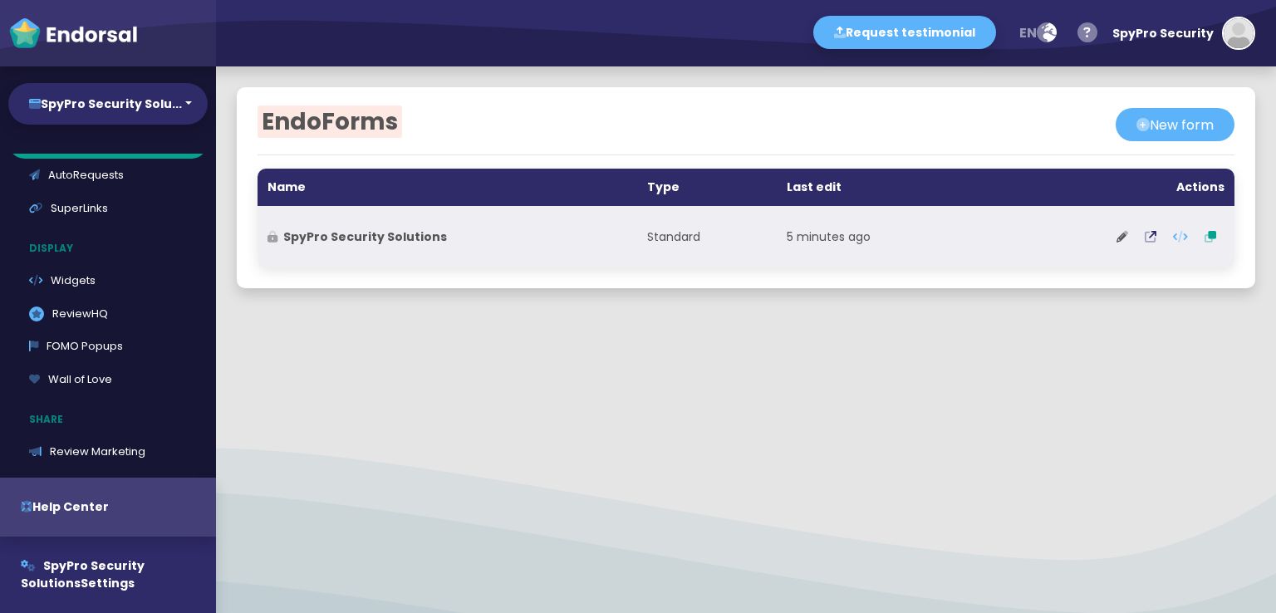
click at [329, 237] on strong "SpyPro Security Solutions" at bounding box center [365, 236] width 164 height 17
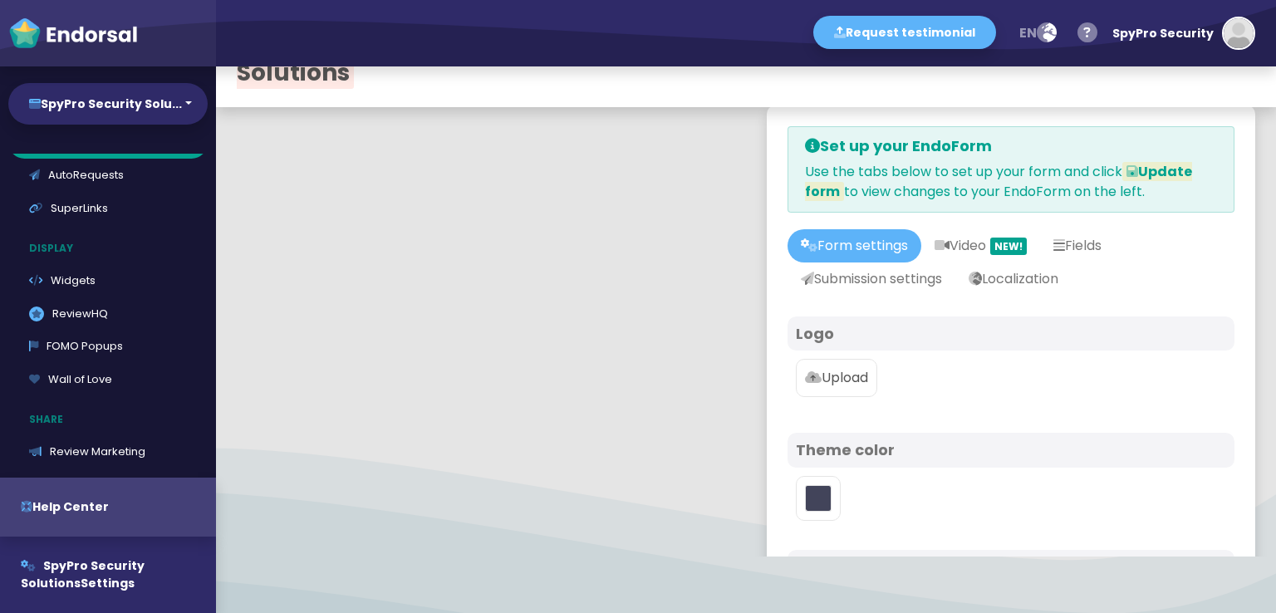
scroll to position [83, 0]
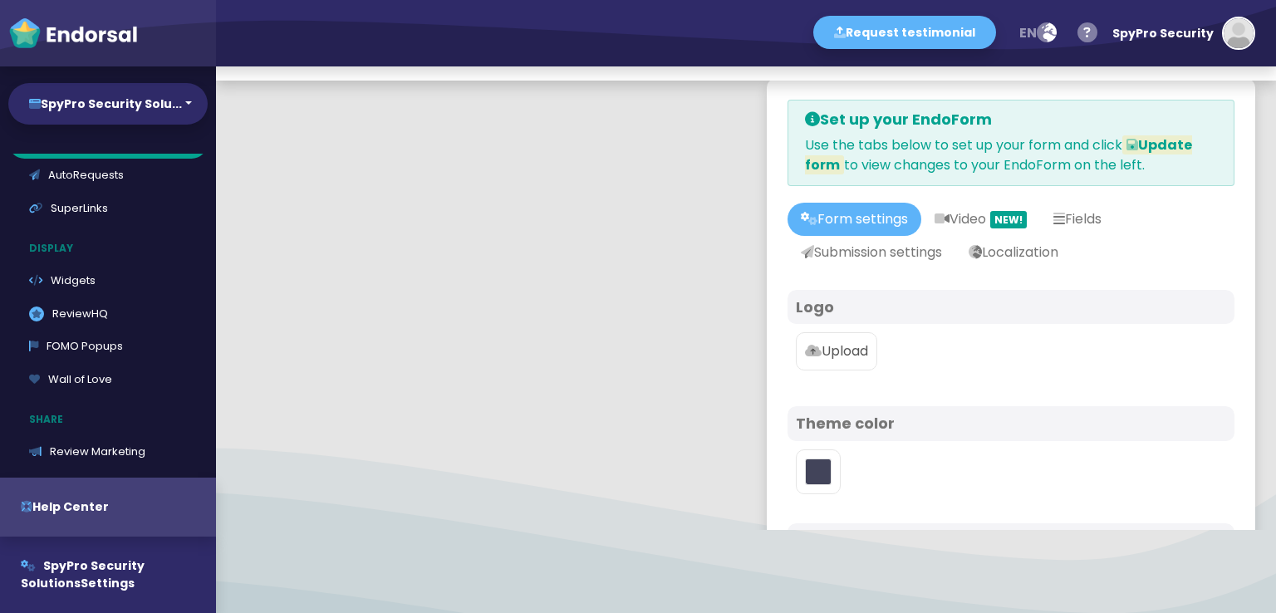
type input "#5DB3F9"
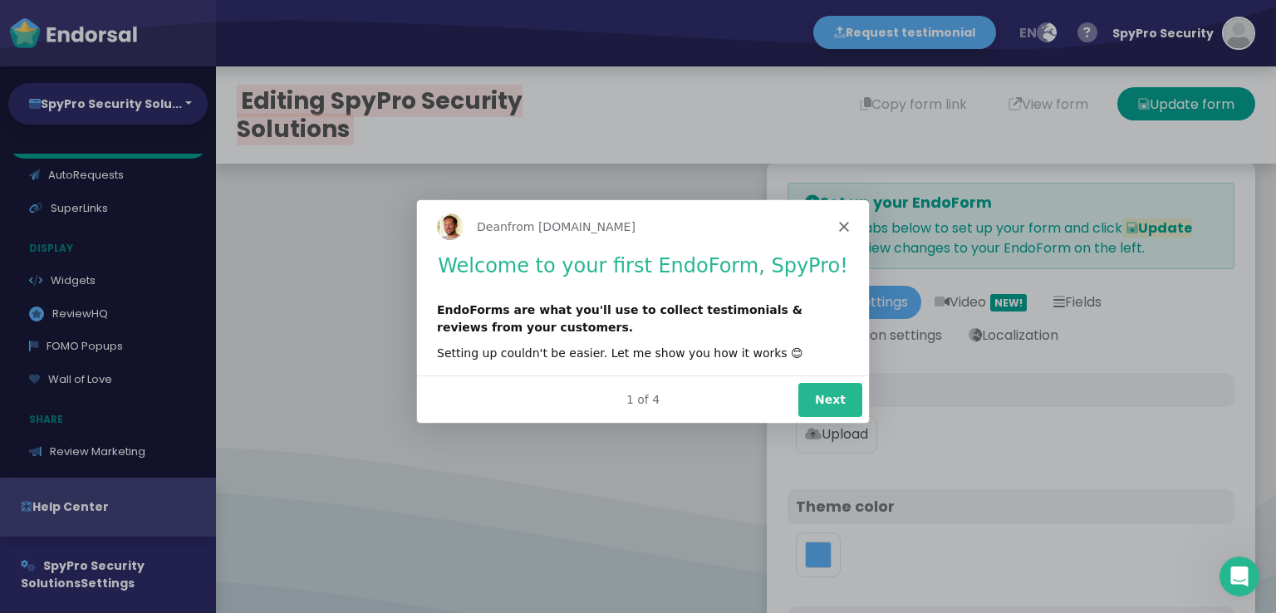
scroll to position [0, 0]
click at [824, 409] on button "Next" at bounding box center [830, 398] width 64 height 34
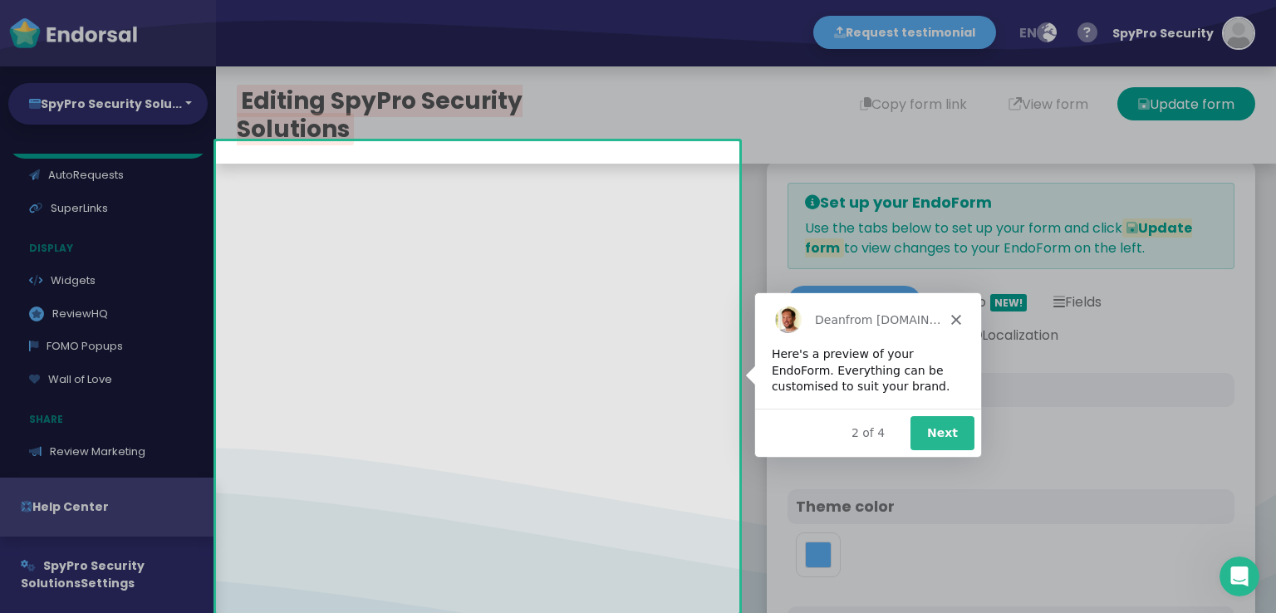
click at [539, 441] on div "Product tour overlay" at bounding box center [638, 306] width 1276 height 613
click at [944, 441] on button "Next" at bounding box center [942, 432] width 64 height 34
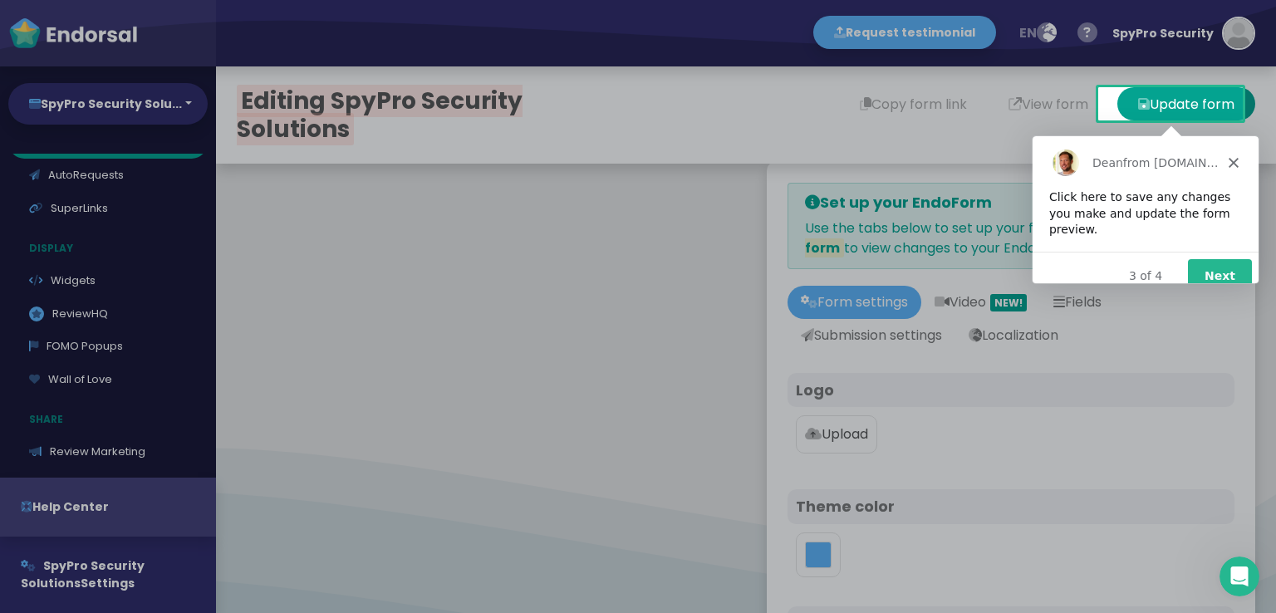
click at [1223, 258] on button "Next" at bounding box center [1219, 275] width 64 height 34
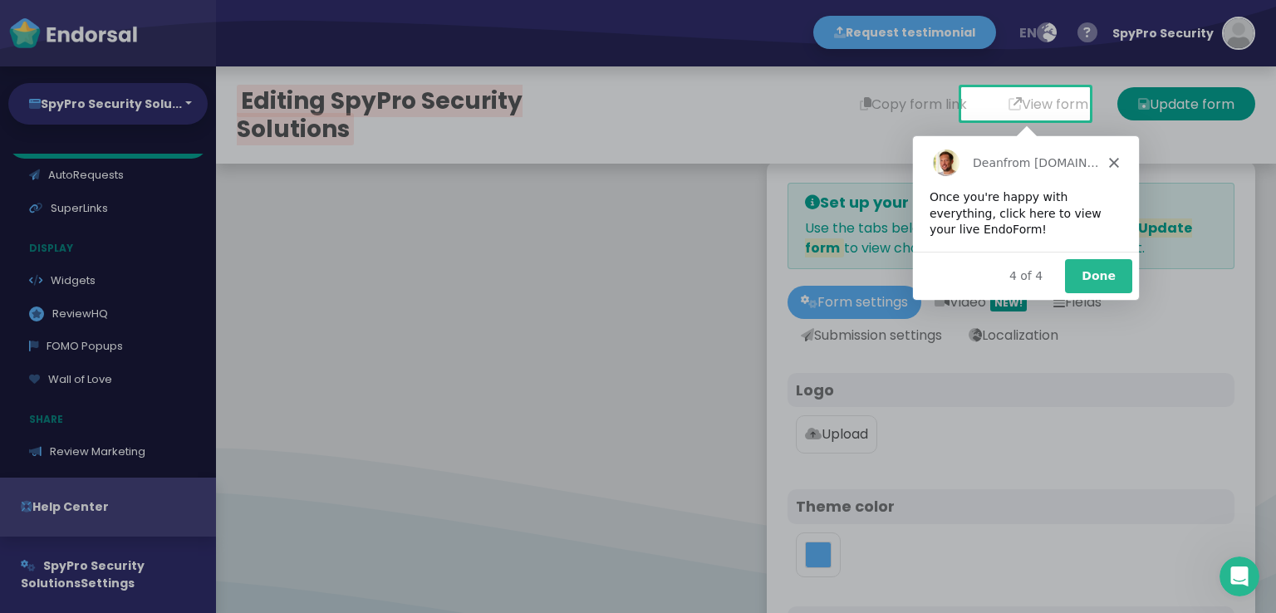
click at [1102, 277] on button "Done" at bounding box center [1096, 275] width 67 height 34
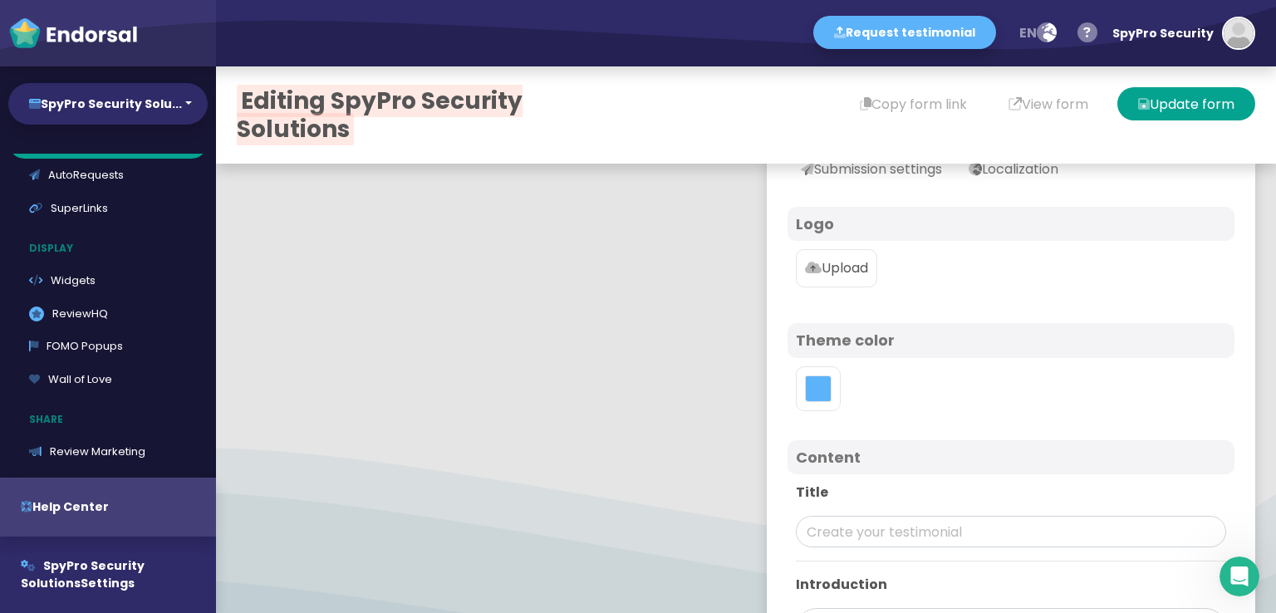
scroll to position [83, 0]
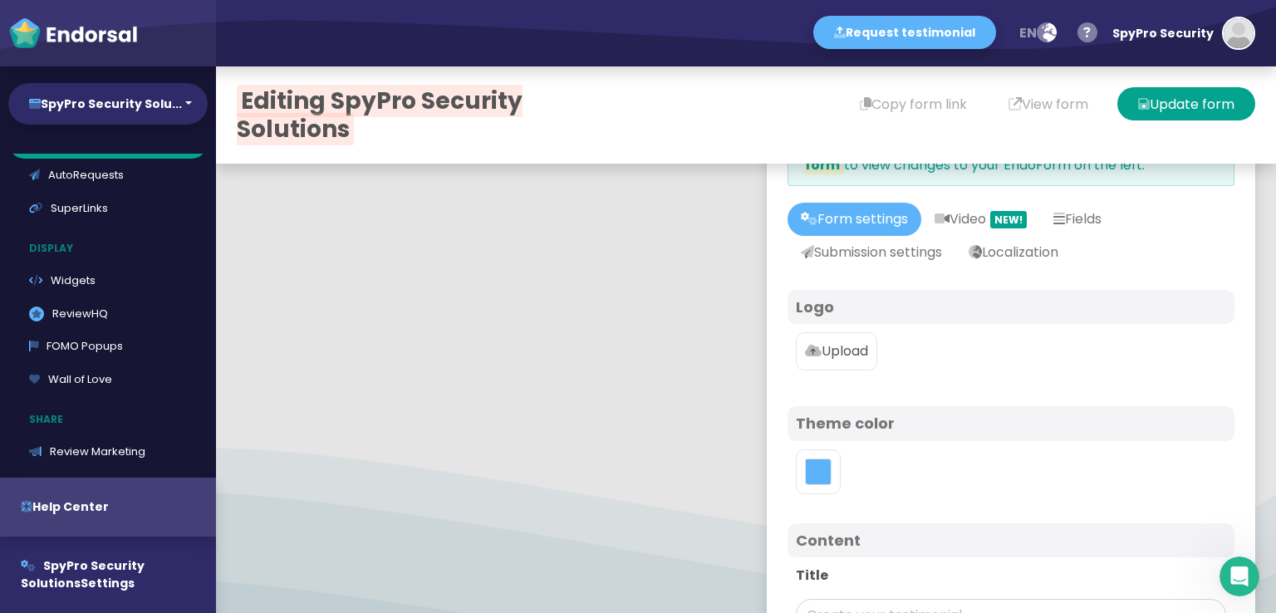
click at [837, 346] on p "Upload" at bounding box center [836, 351] width 63 height 20
click at [0, 0] on input "Upload" at bounding box center [0, 0] width 0 height 0
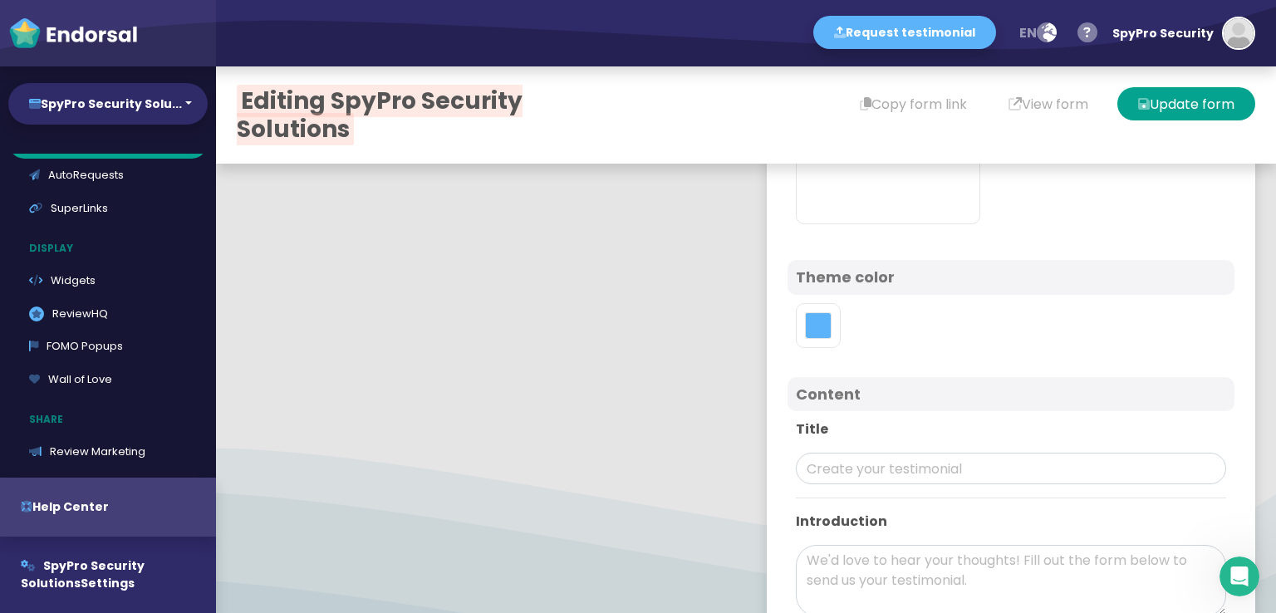
scroll to position [415, 0]
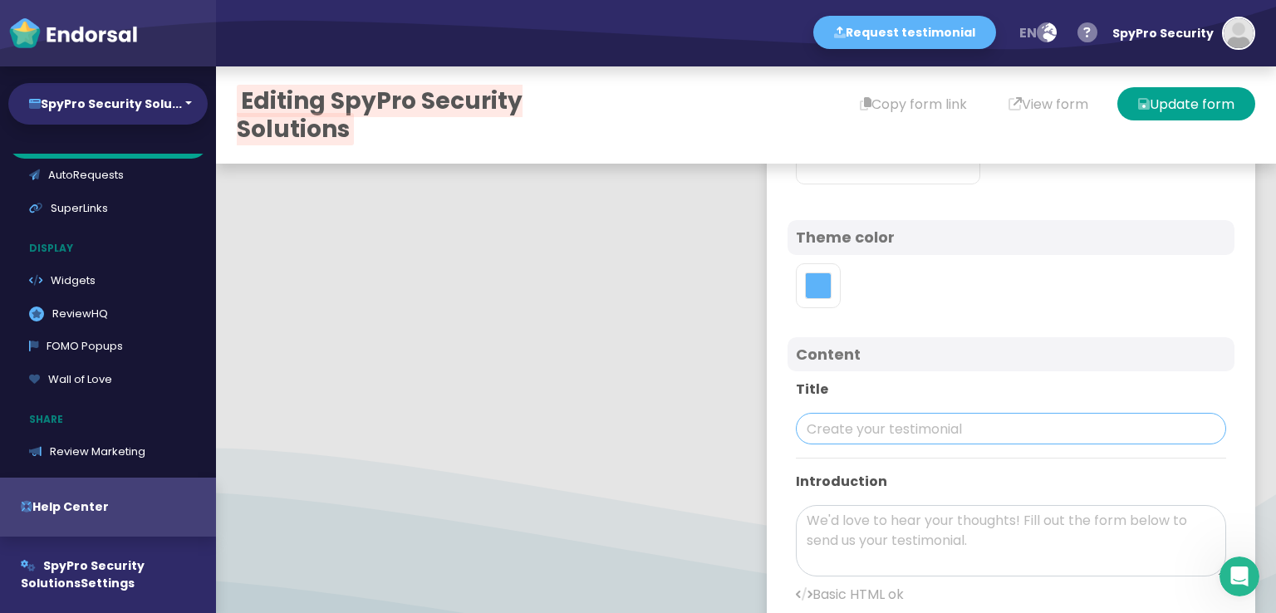
click at [847, 420] on input "text" at bounding box center [1011, 429] width 430 height 32
paste input "SpyPro Security Solutions"
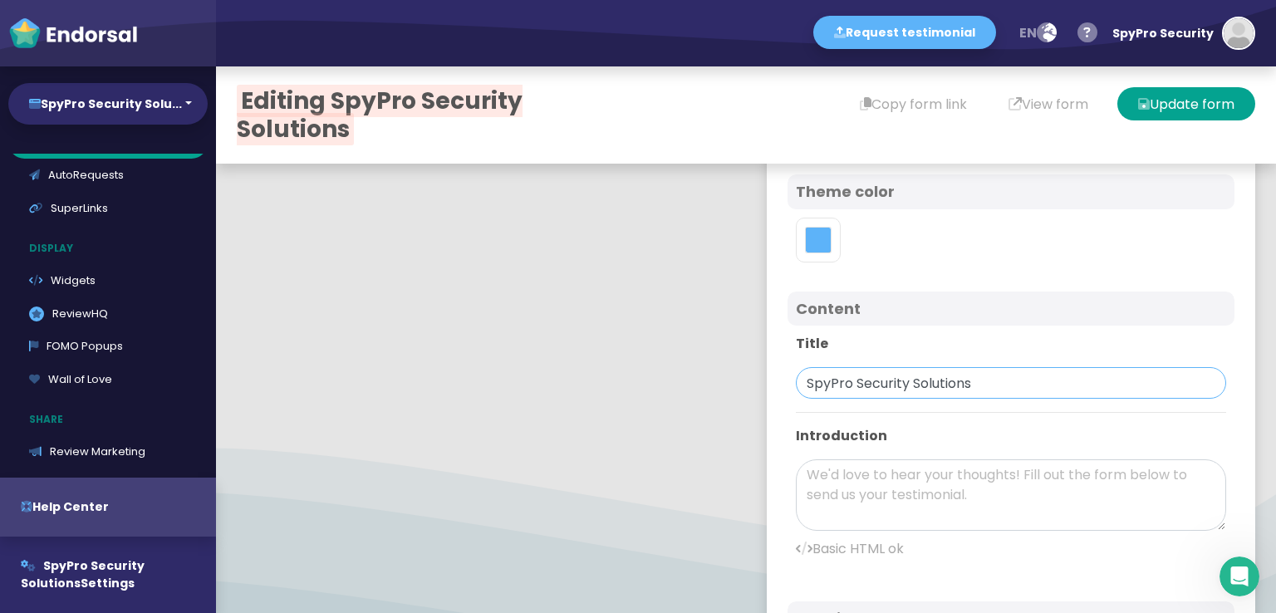
scroll to position [498, 0]
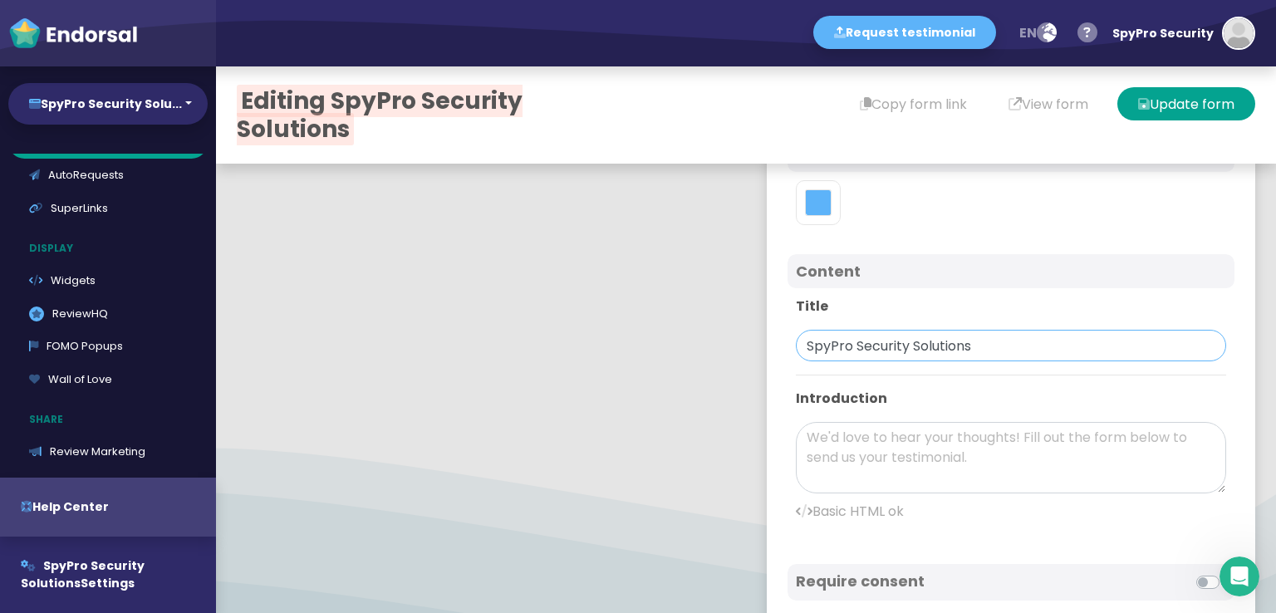
type input "SpyPro Security Solutions"
click at [935, 452] on textarea at bounding box center [1011, 457] width 430 height 71
paste textarea "SpyPro Security Solutions sells the best spy cameras in [GEOGRAPHIC_DATA] for b…"
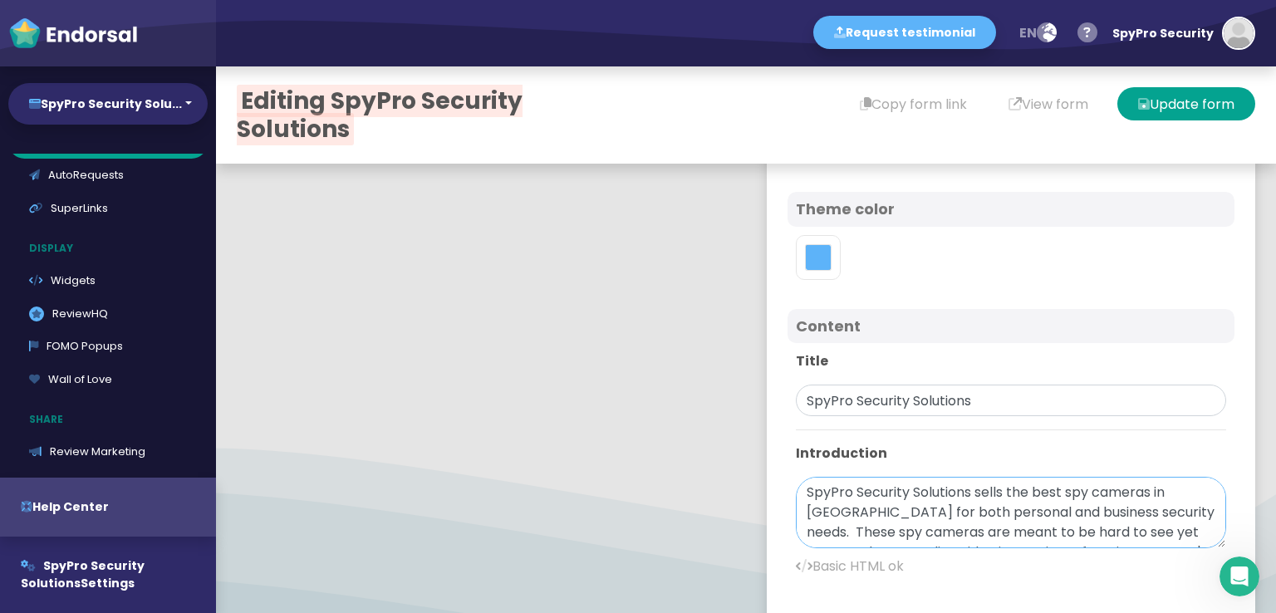
scroll to position [415, 0]
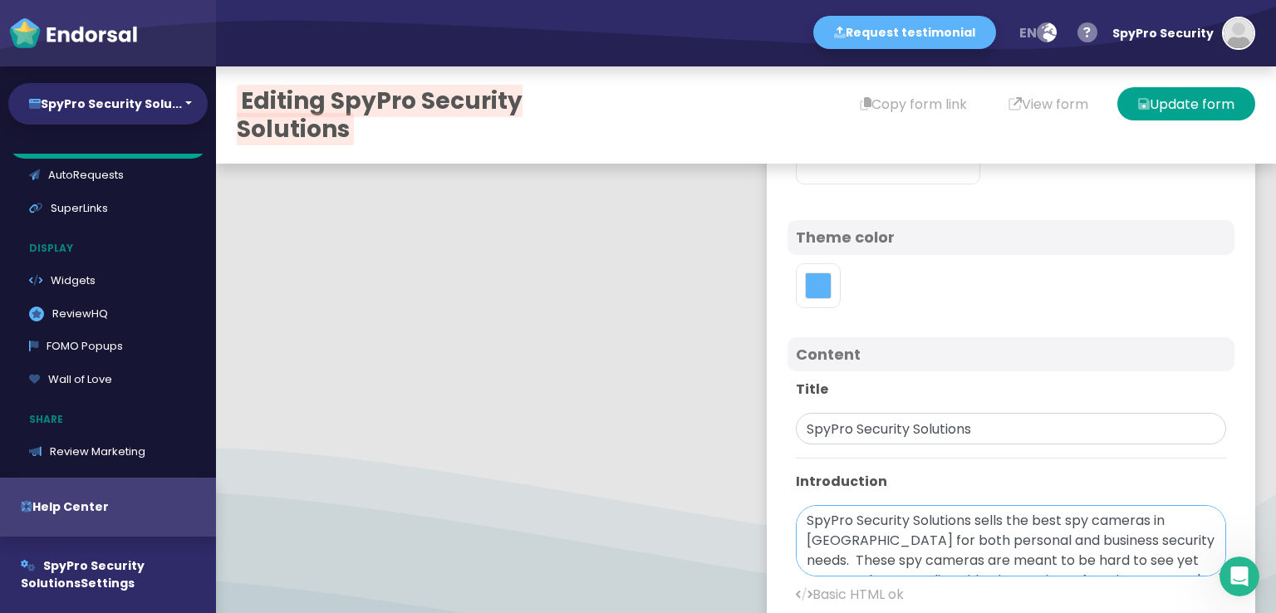
click at [1155, 519] on textarea "SpyPro Security Solutions sells the best spy cameras in [GEOGRAPHIC_DATA] for b…" at bounding box center [1011, 540] width 430 height 71
click at [796, 539] on textarea "SpyPro Security Solutions sells the best spy cameras [GEOGRAPHIC_DATA] for both…" at bounding box center [1011, 540] width 430 height 71
click at [1053, 518] on textarea "SpyPro Security Solutions sells the best spy cameras [GEOGRAPHIC_DATA] for both…" at bounding box center [1011, 540] width 430 height 71
click at [1136, 516] on textarea "SpyPro Security Solutions sells the best <b><a href="" >spy cameras [GEOGRAPHIC…" at bounding box center [1011, 540] width 430 height 71
paste textarea "[URL][DOMAIN_NAME]"
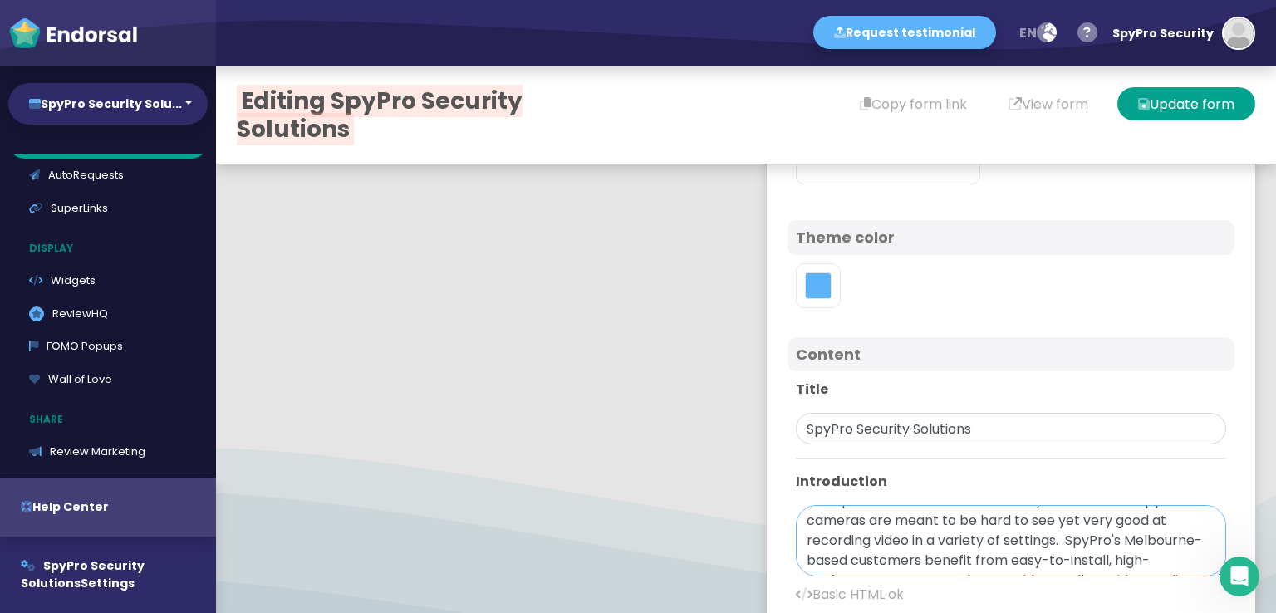
scroll to position [71, 0]
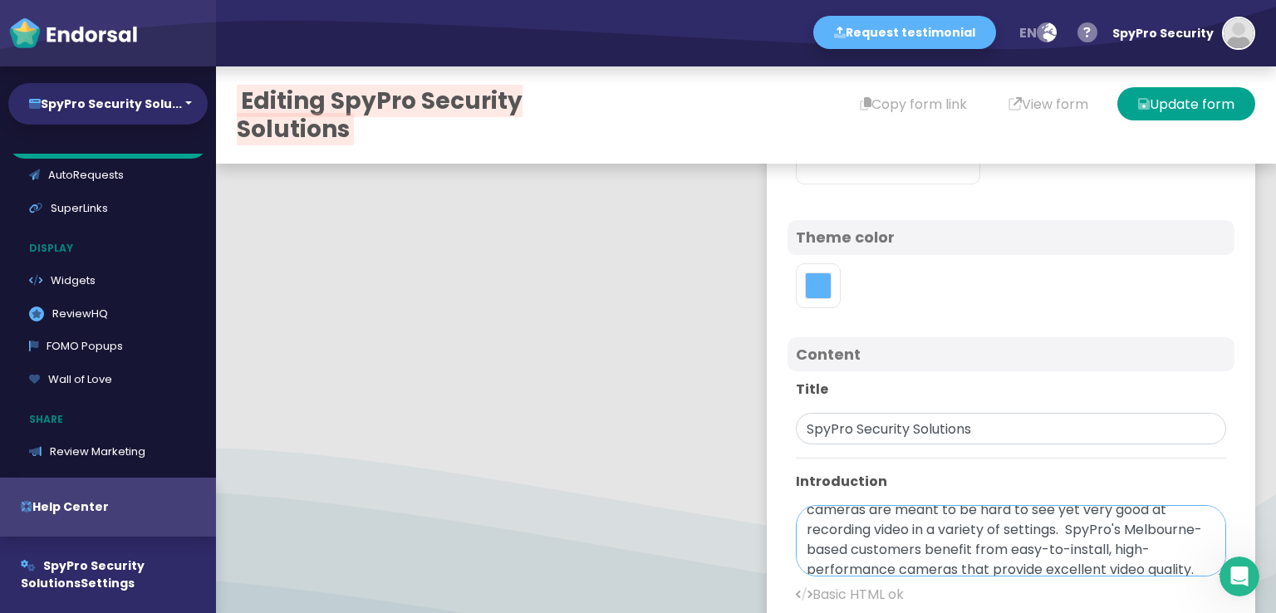
click at [866, 509] on textarea "SpyPro Security Solutions sells the best <b><a href="[URL][DOMAIN_NAME]" >spy c…" at bounding box center [1011, 540] width 430 height 71
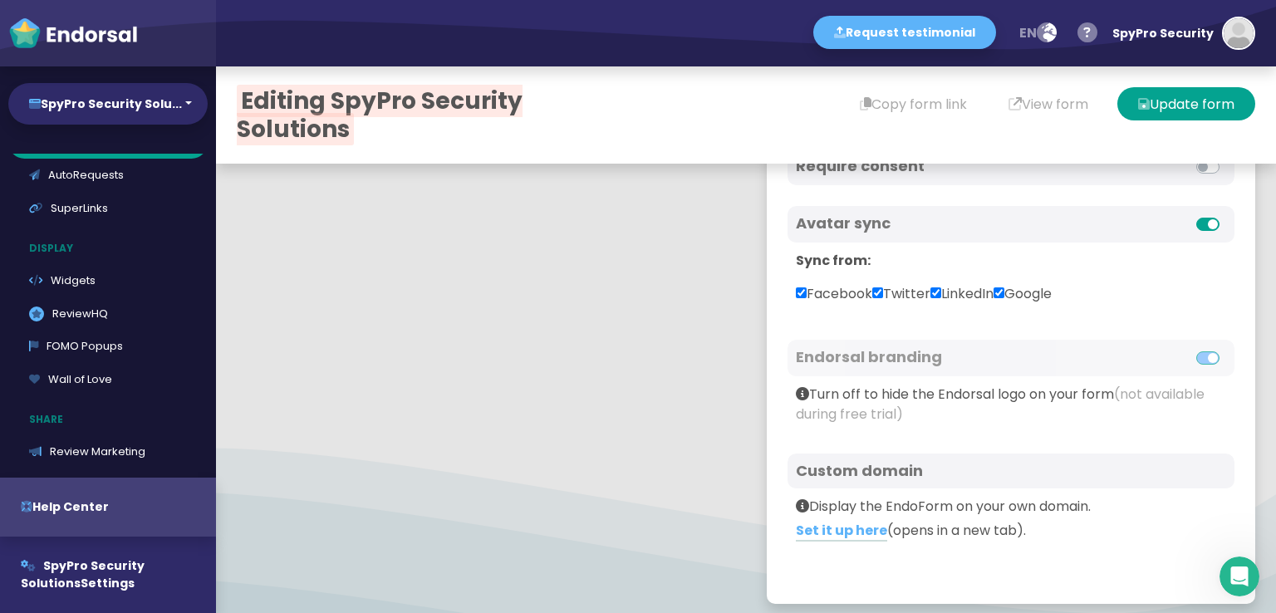
scroll to position [924, 0]
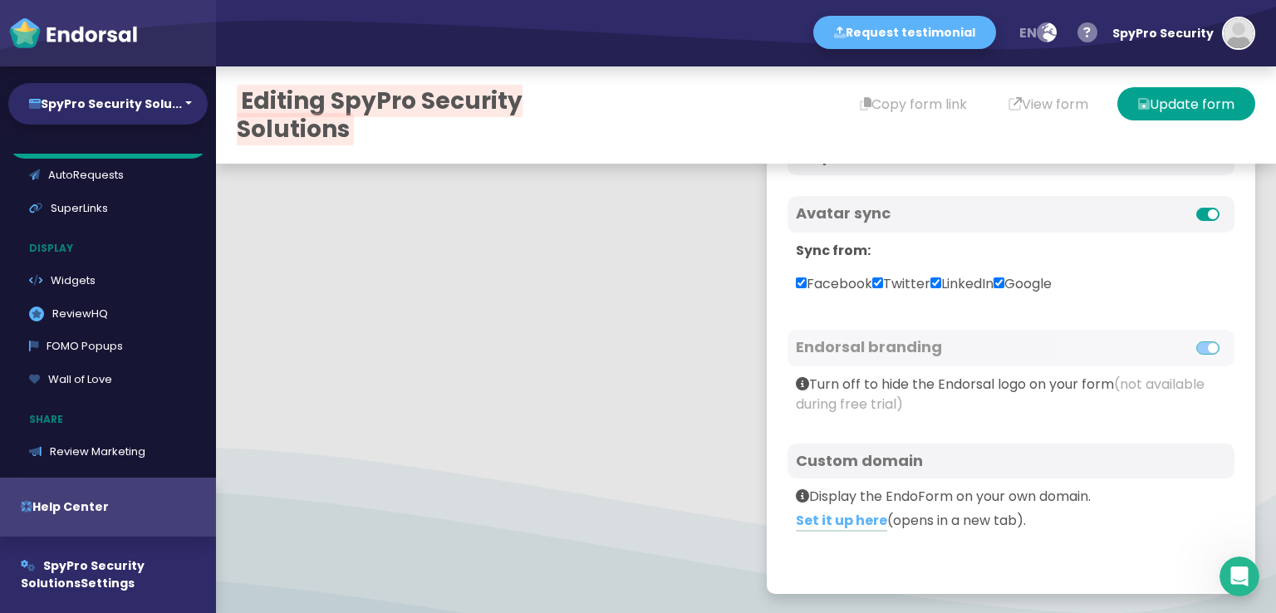
type textarea "SpyPro Security Solutions sells the best <b><a href="[URL][DOMAIN_NAME]" >spy c…"
click at [796, 277] on input "Facebook" at bounding box center [801, 282] width 11 height 11
click at [796, 281] on input "Facebook" at bounding box center [801, 282] width 11 height 11
checkbox input "true"
drag, startPoint x: 871, startPoint y: 280, endPoint x: 948, endPoint y: 280, distance: 77.3
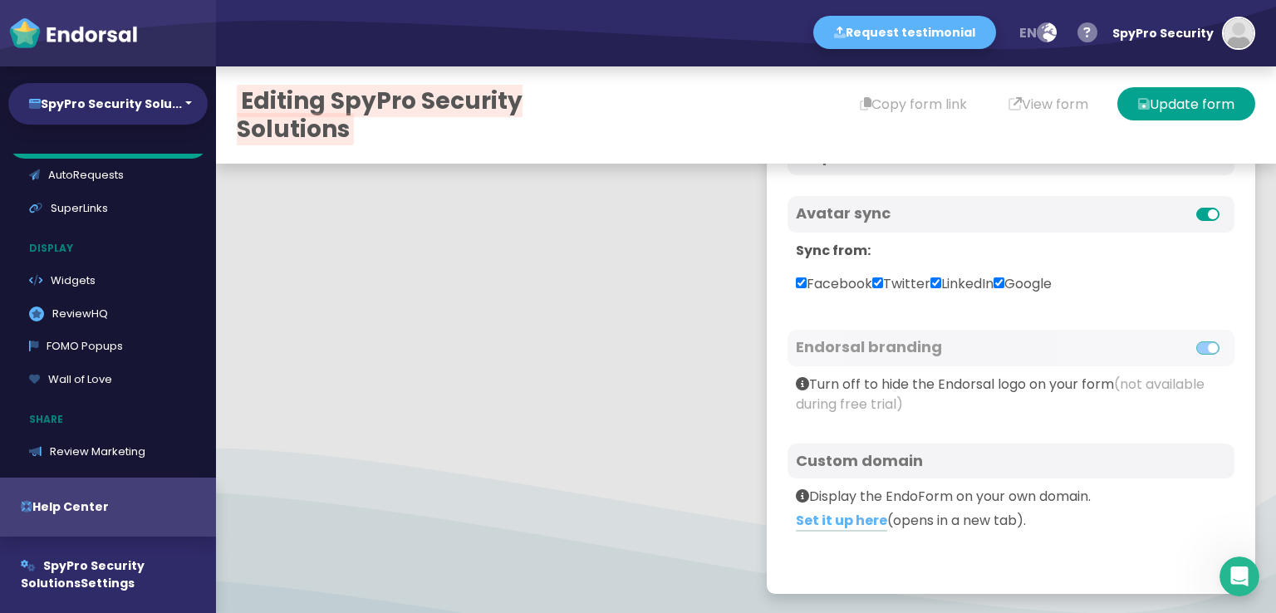
click at [872, 280] on input "Twitter" at bounding box center [877, 282] width 11 height 11
checkbox input "false"
click at [938, 280] on input "LinkedIn" at bounding box center [935, 282] width 11 height 11
checkbox input "false"
click at [1004, 282] on input "Google" at bounding box center [999, 282] width 11 height 11
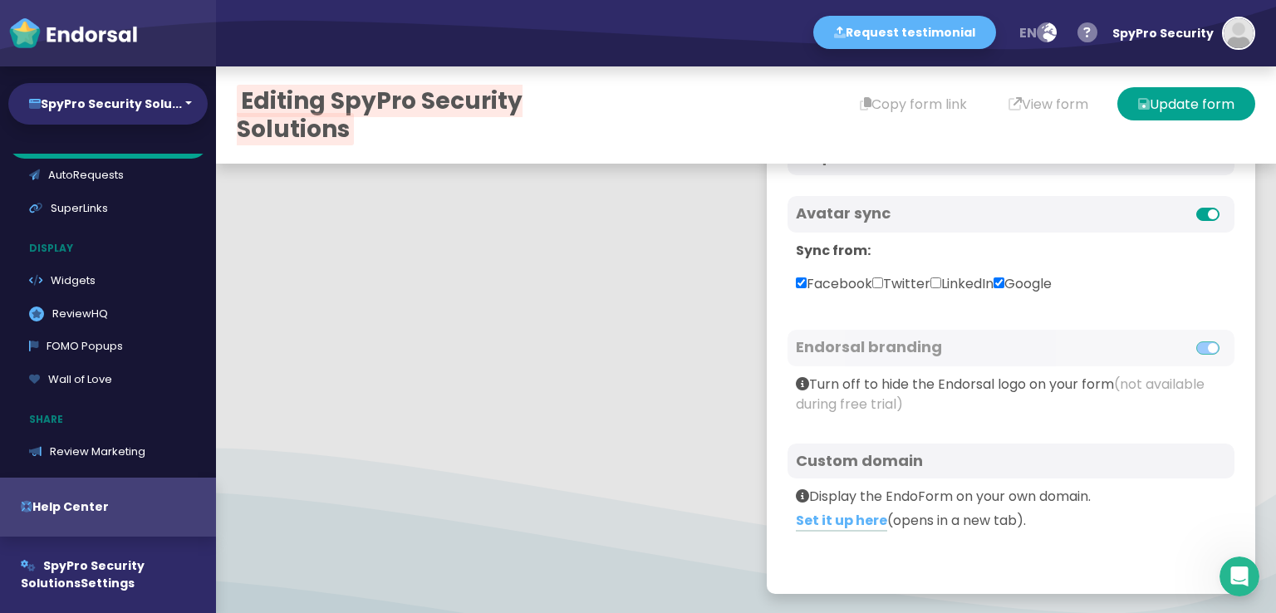
checkbox input "false"
click at [1156, 110] on button "Update form" at bounding box center [1186, 103] width 138 height 33
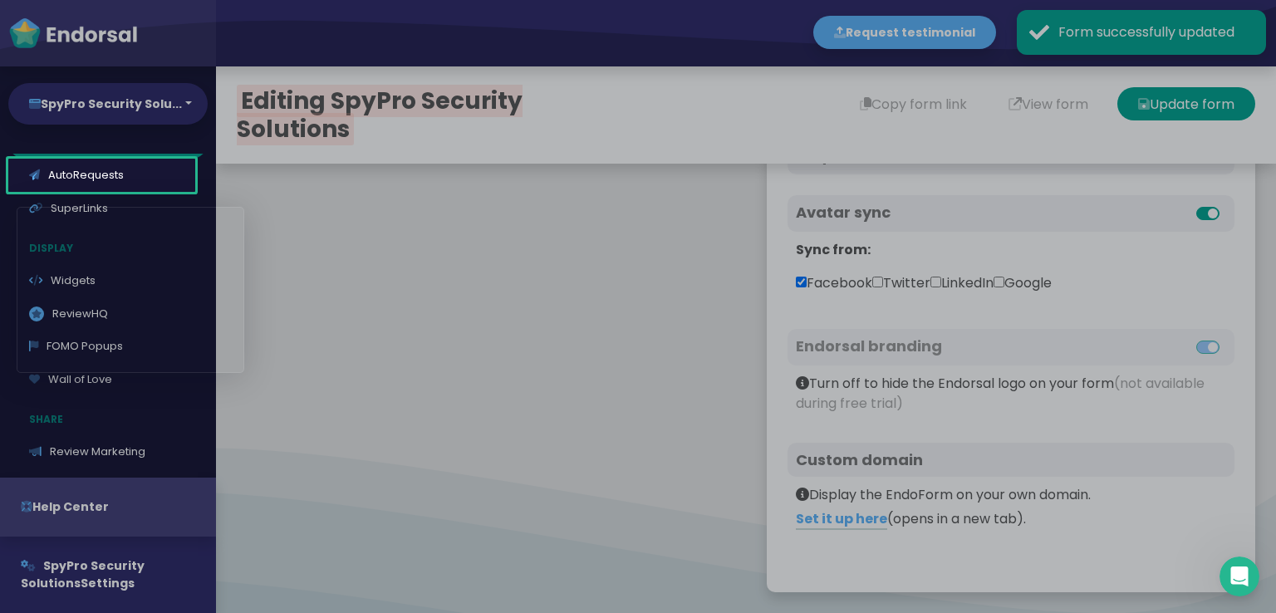
scroll to position [822, 0]
drag, startPoint x: 1160, startPoint y: 97, endPoint x: 985, endPoint y: 150, distance: 182.4
click at [989, 0] on body "Request testimonial en Language English French German Spanish Italian Norwegian…" at bounding box center [638, 0] width 1276 height 0
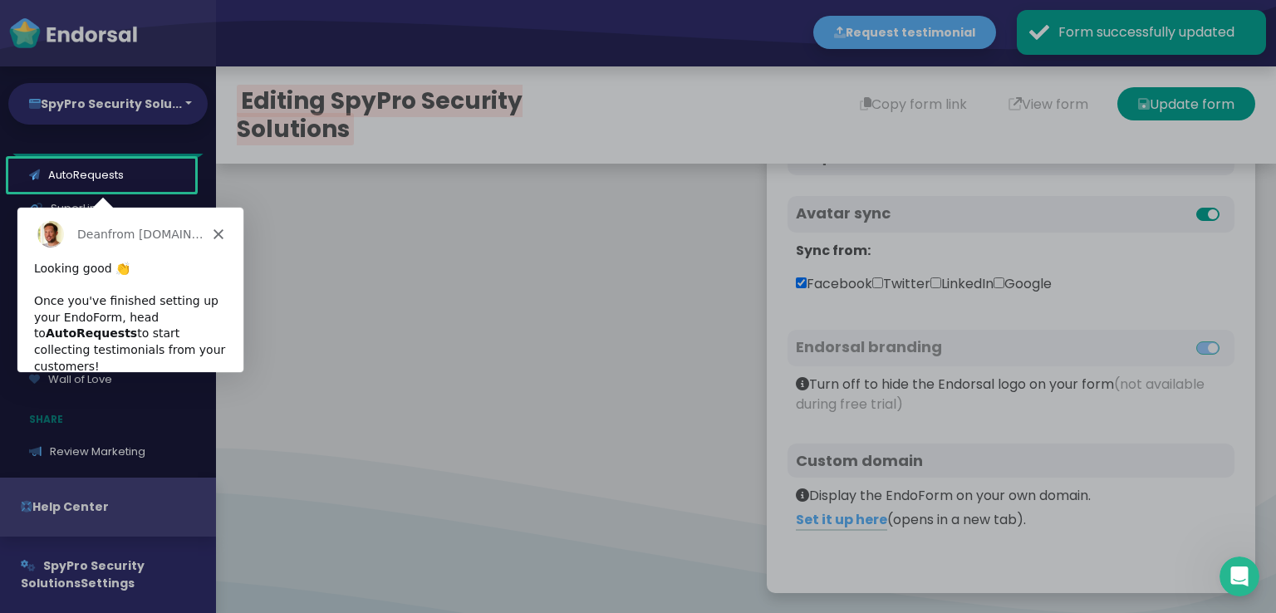
scroll to position [0, 0]
click at [1012, 116] on div "Product tour overlay" at bounding box center [638, 306] width 1276 height 613
click at [1054, 101] on div "Product tour overlay" at bounding box center [638, 306] width 1276 height 613
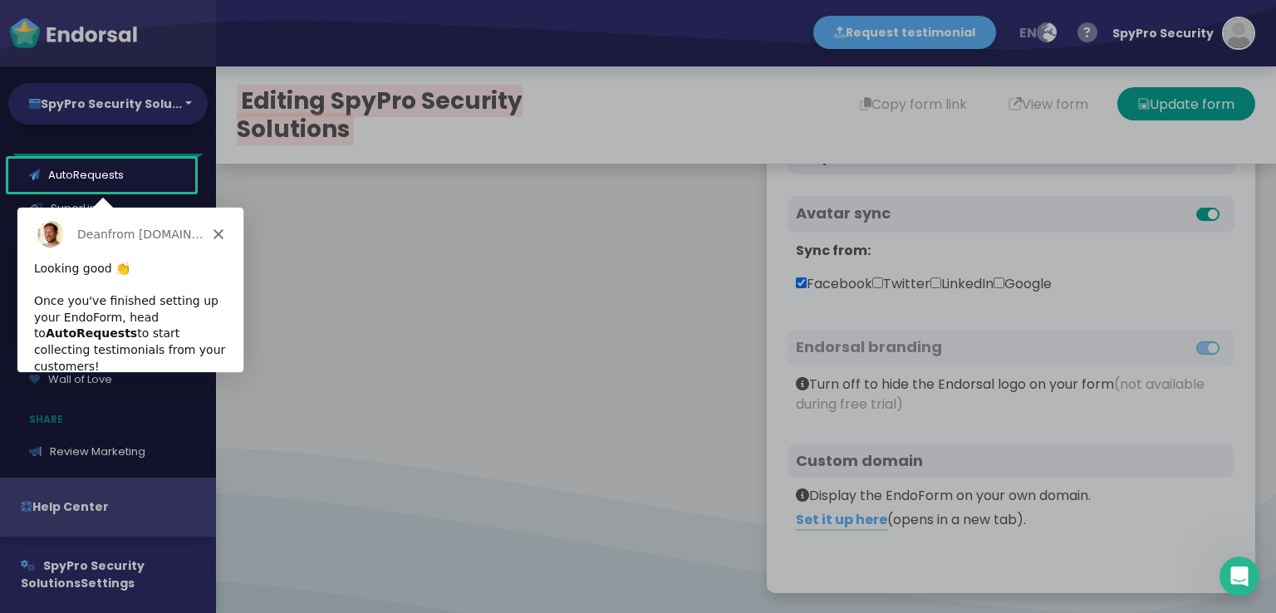
click at [990, 140] on div "Product tour overlay" at bounding box center [638, 306] width 1276 height 613
click at [218, 238] on div "[PERSON_NAME] from [DOMAIN_NAME]" at bounding box center [130, 232] width 226 height 53
click at [218, 229] on icon "Close" at bounding box center [218, 233] width 10 height 10
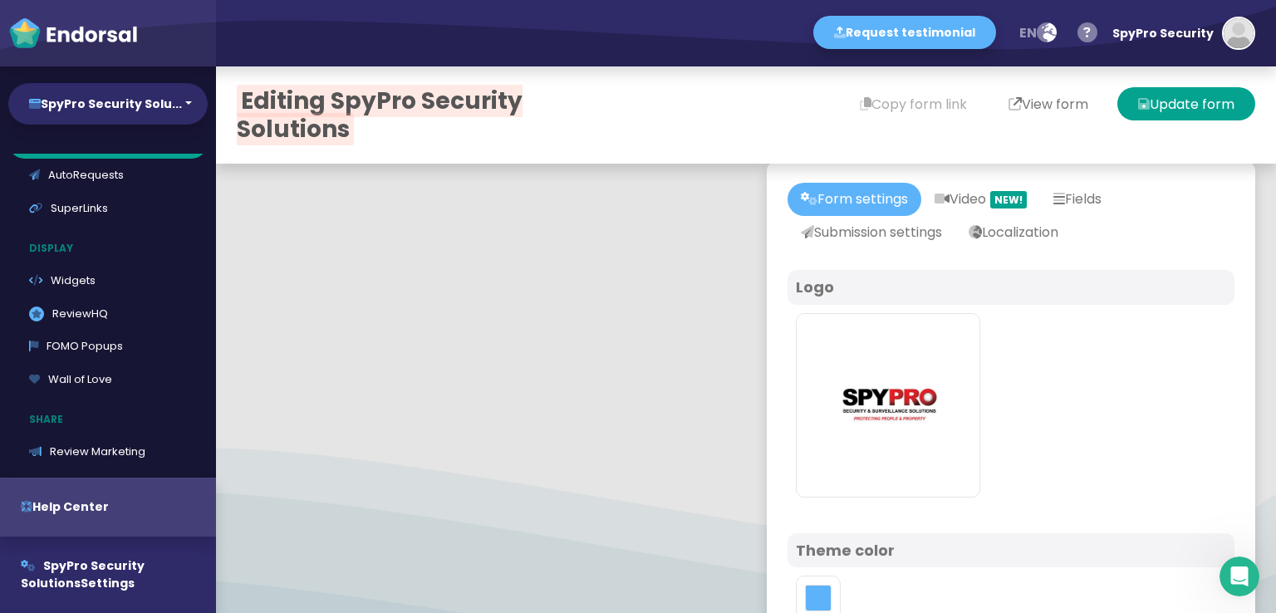
click at [1032, 110] on button "View form" at bounding box center [1048, 103] width 121 height 33
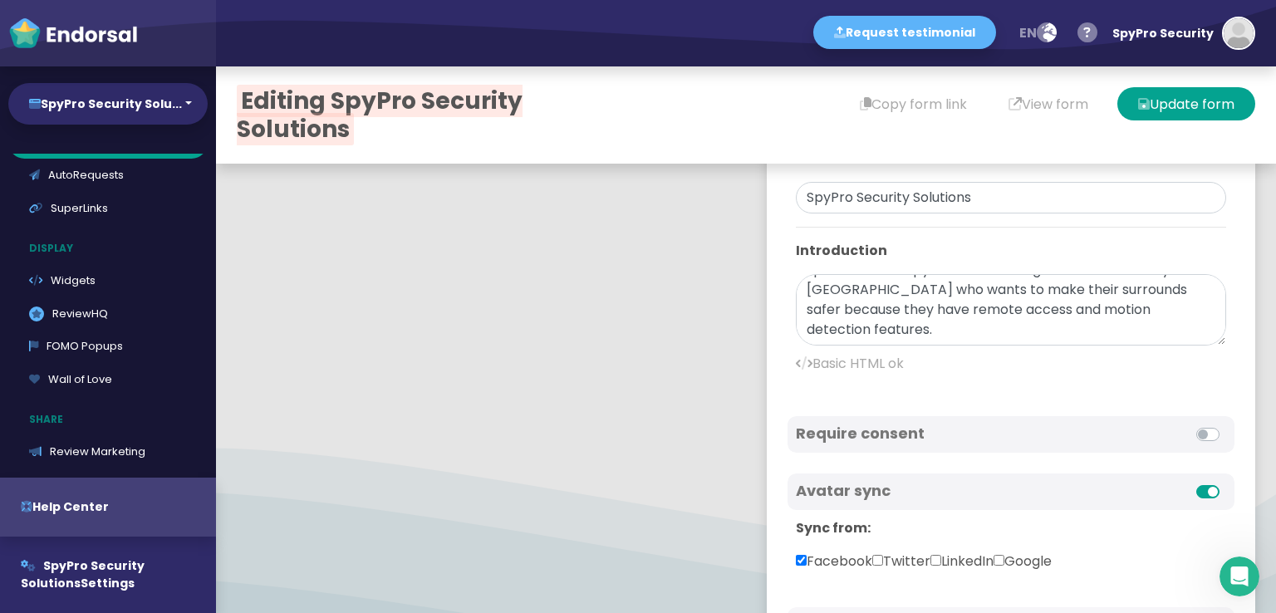
scroll to position [582, 0]
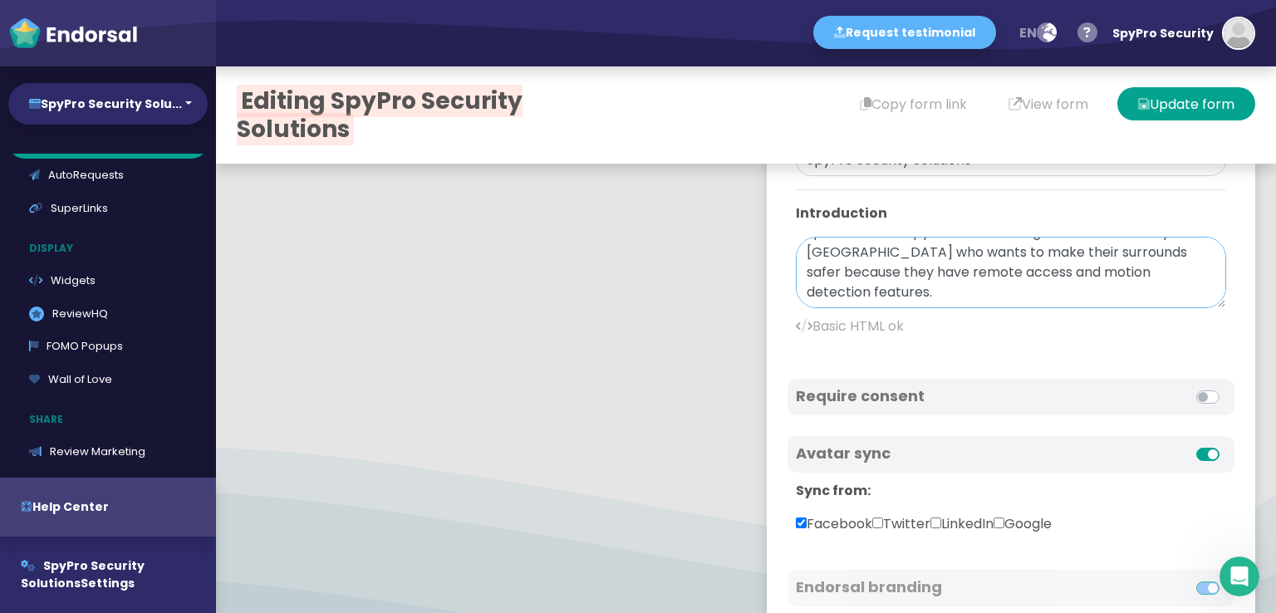
click at [1143, 283] on textarea "SpyPro Security Solutions sells the best <b><a href="[URL][DOMAIN_NAME]" >spy c…" at bounding box center [1011, 272] width 430 height 71
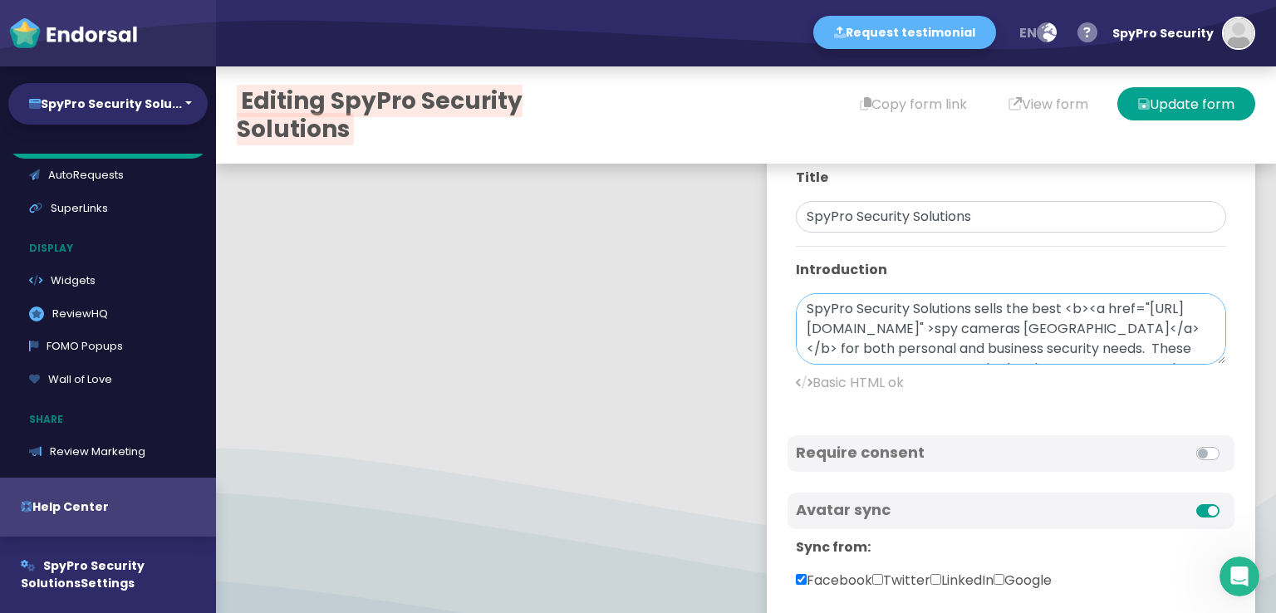
scroll to position [498, 0]
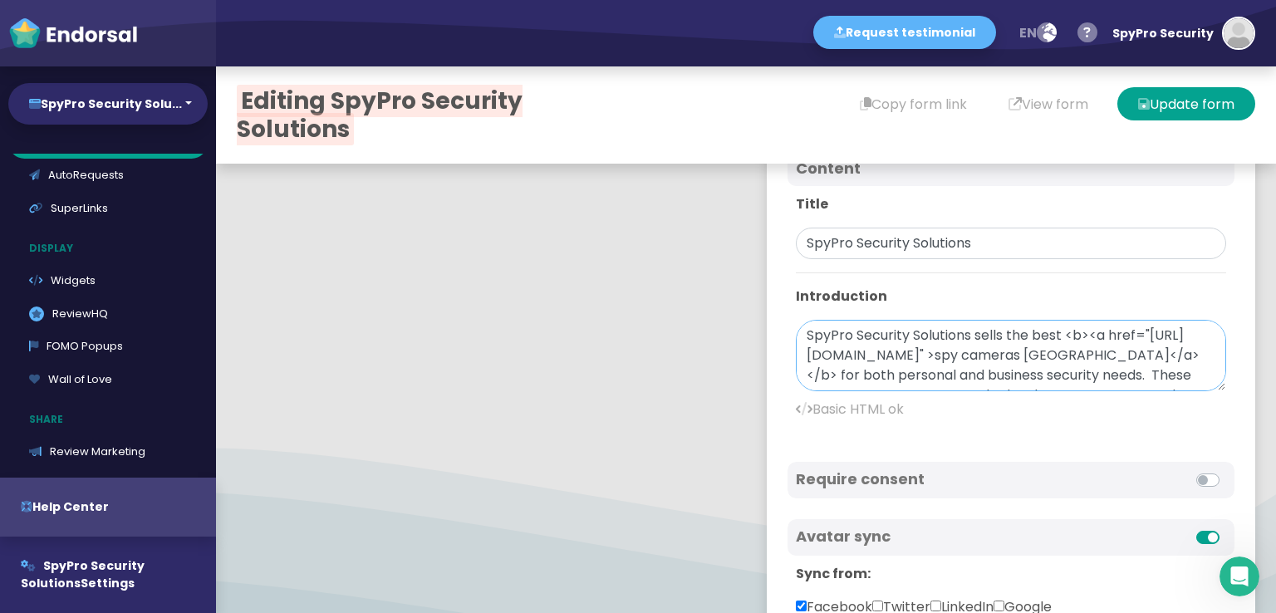
click at [796, 335] on textarea "SpyPro Security Solutions sells the best <b><a href="[URL][DOMAIN_NAME]" >spy c…" at bounding box center [1011, 355] width 430 height 71
click at [796, 333] on textarea "SpyPro Security Solutions sells the best <b><a href="[URL][DOMAIN_NAME]" >spy c…" at bounding box center [1011, 355] width 430 height 71
paste textarea "SpyPro Security Solutions is one of Australia’s leading security retail profess…"
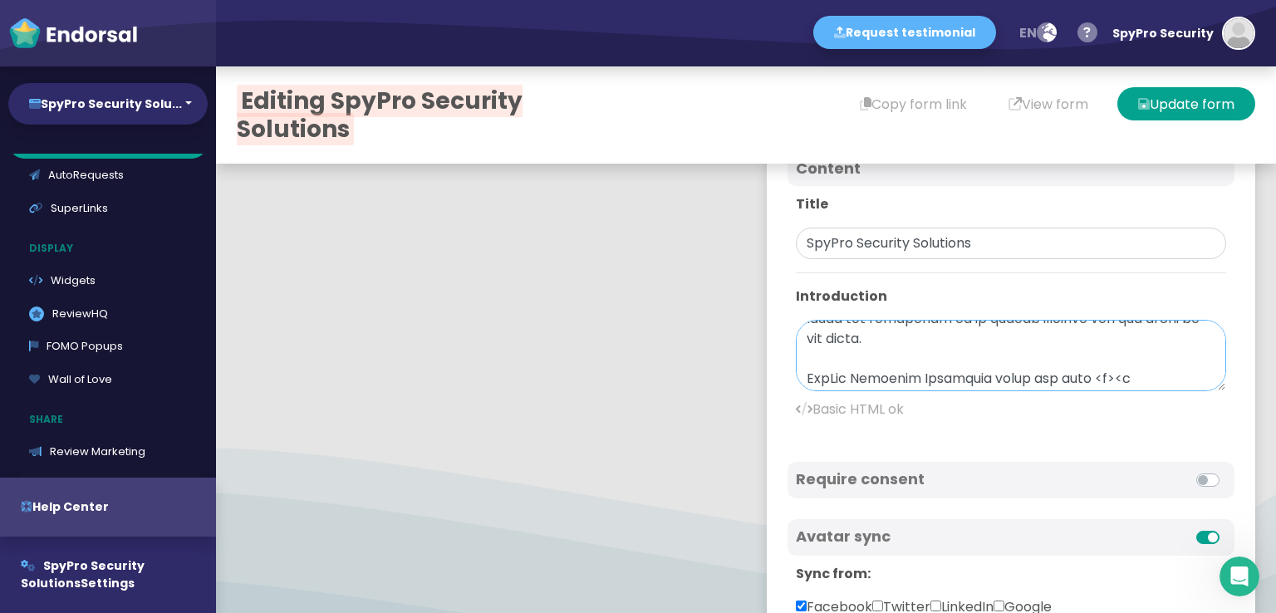
scroll to position [166, 0]
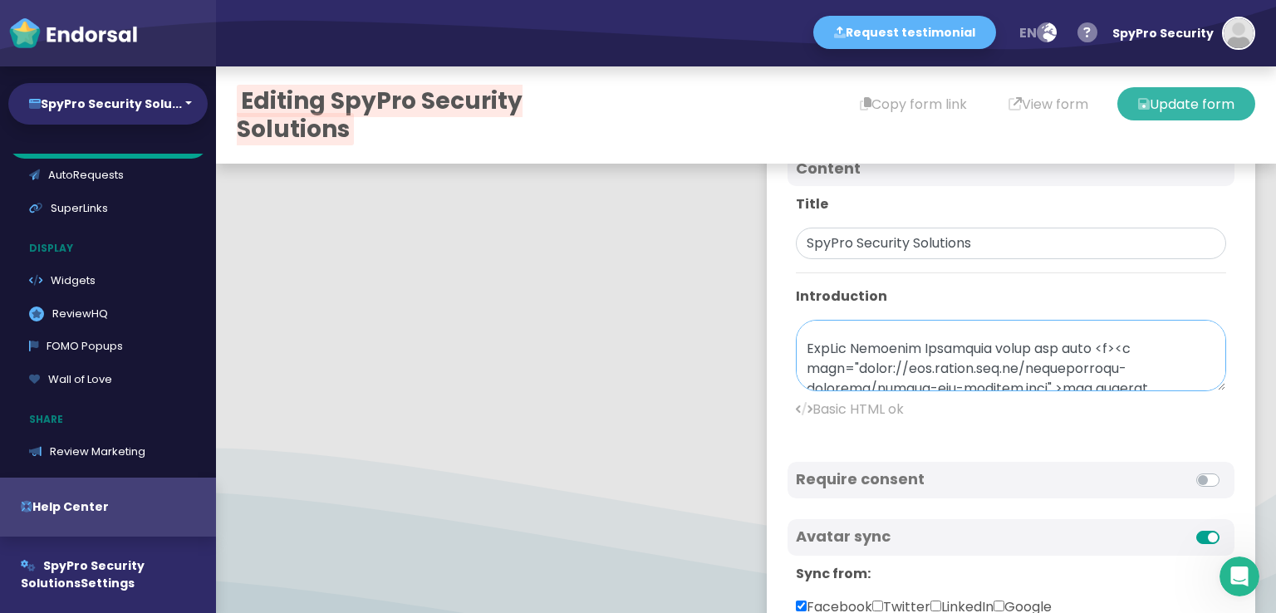
type textarea "LorEmi Dolorsit Ametconse ad eli se Doeiusmod’t incidid utlabore etdolo magnaal…"
click at [1176, 96] on button "Update form" at bounding box center [1186, 103] width 138 height 33
